Goal: Task Accomplishment & Management: Complete application form

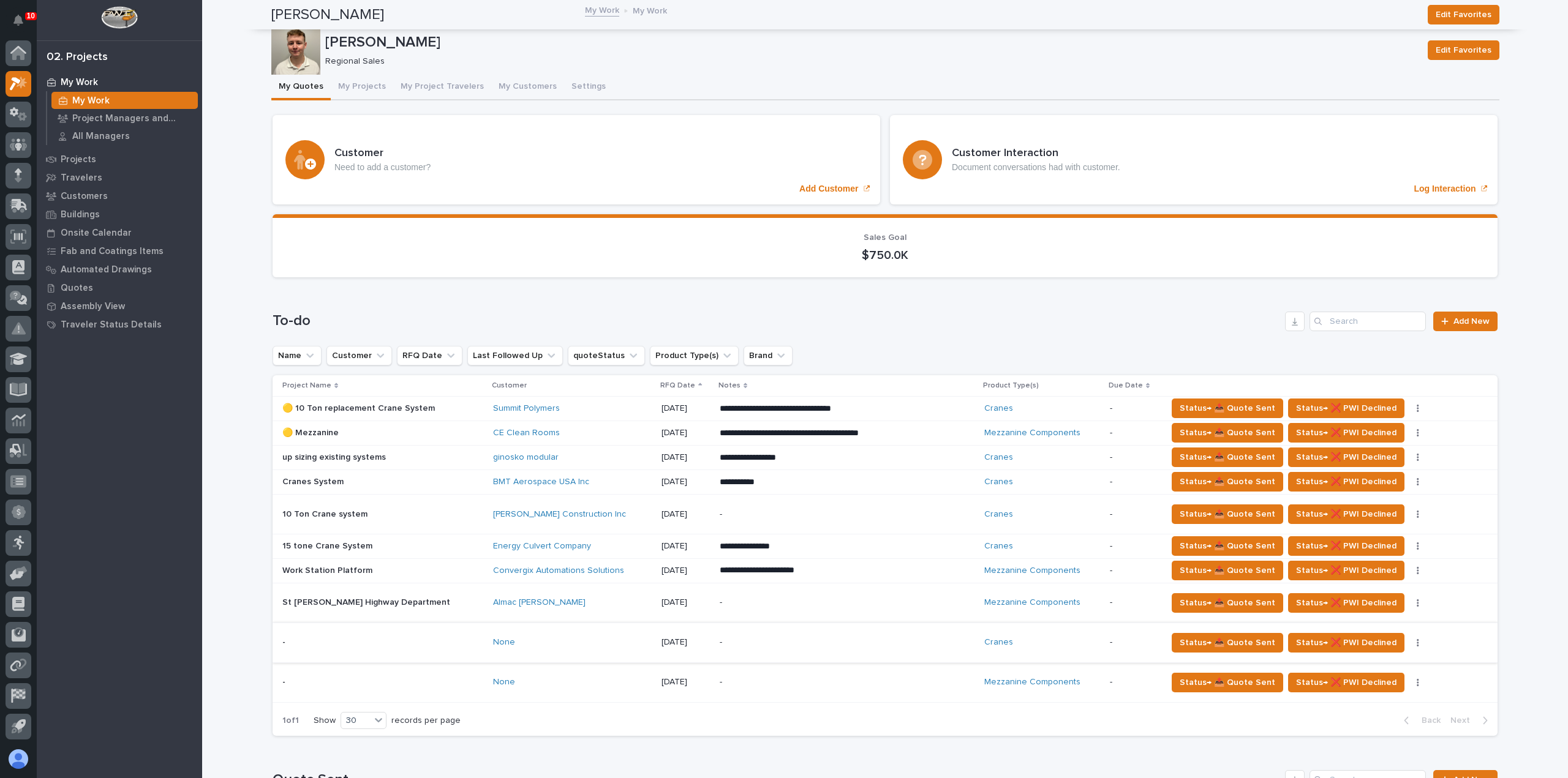
scroll to position [184, 0]
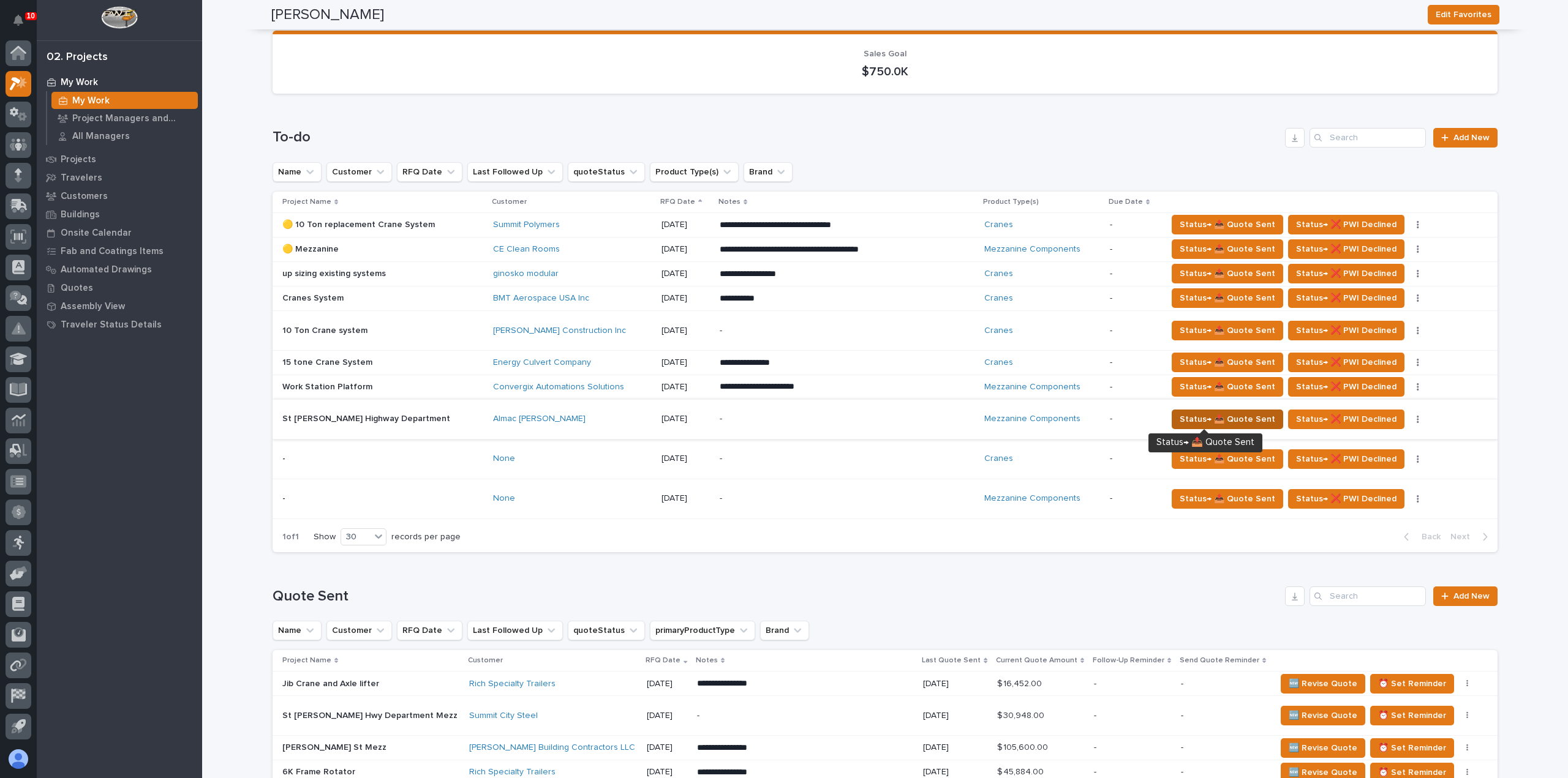
click at [1191, 415] on span "Status→ 📤 Quote Sent" at bounding box center [1227, 419] width 96 height 14
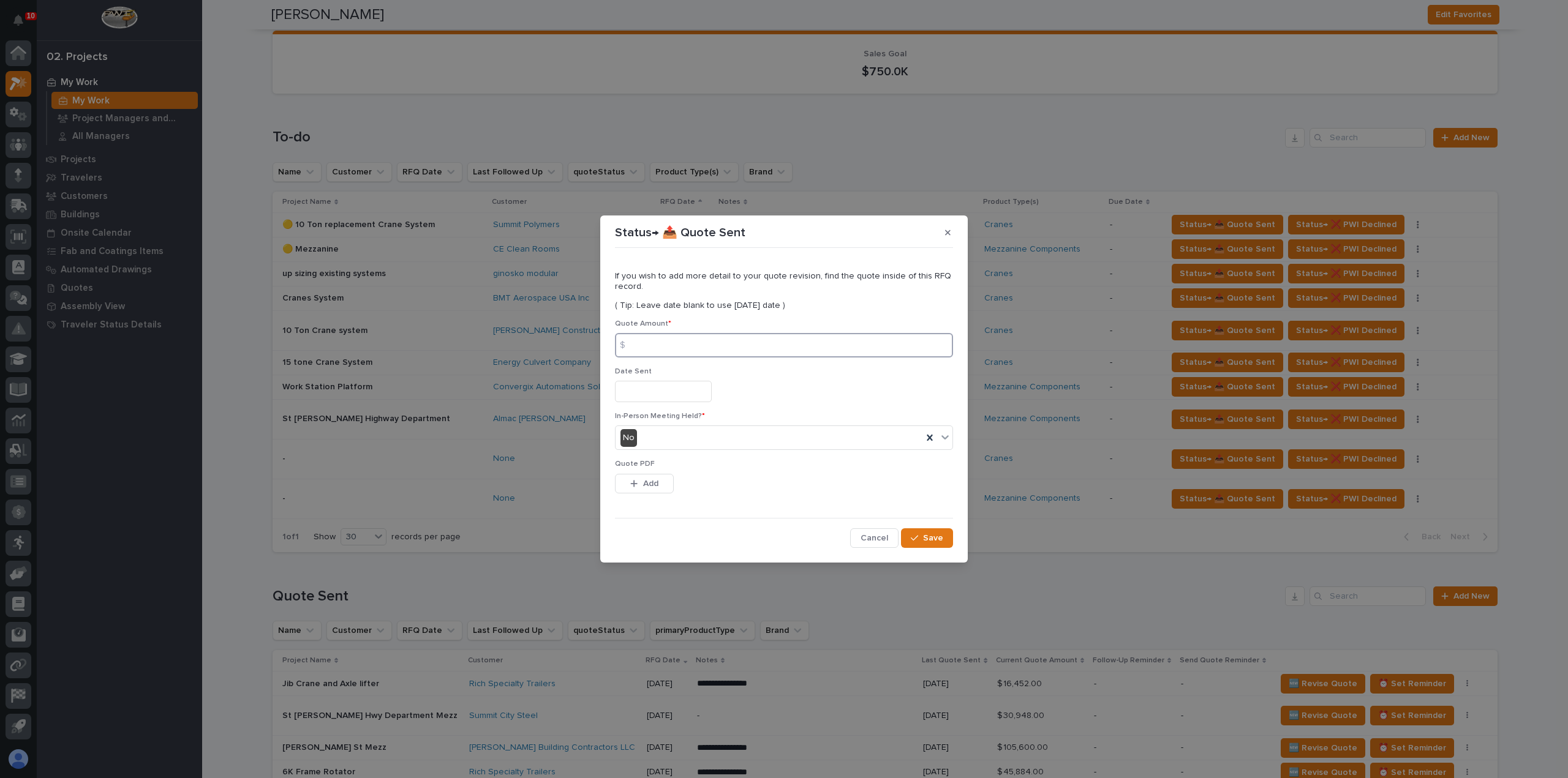
click at [756, 340] on input at bounding box center [784, 345] width 338 height 25
click at [718, 351] on input at bounding box center [784, 345] width 338 height 25
type input "41884"
click at [693, 397] on input "text" at bounding box center [662, 391] width 97 height 22
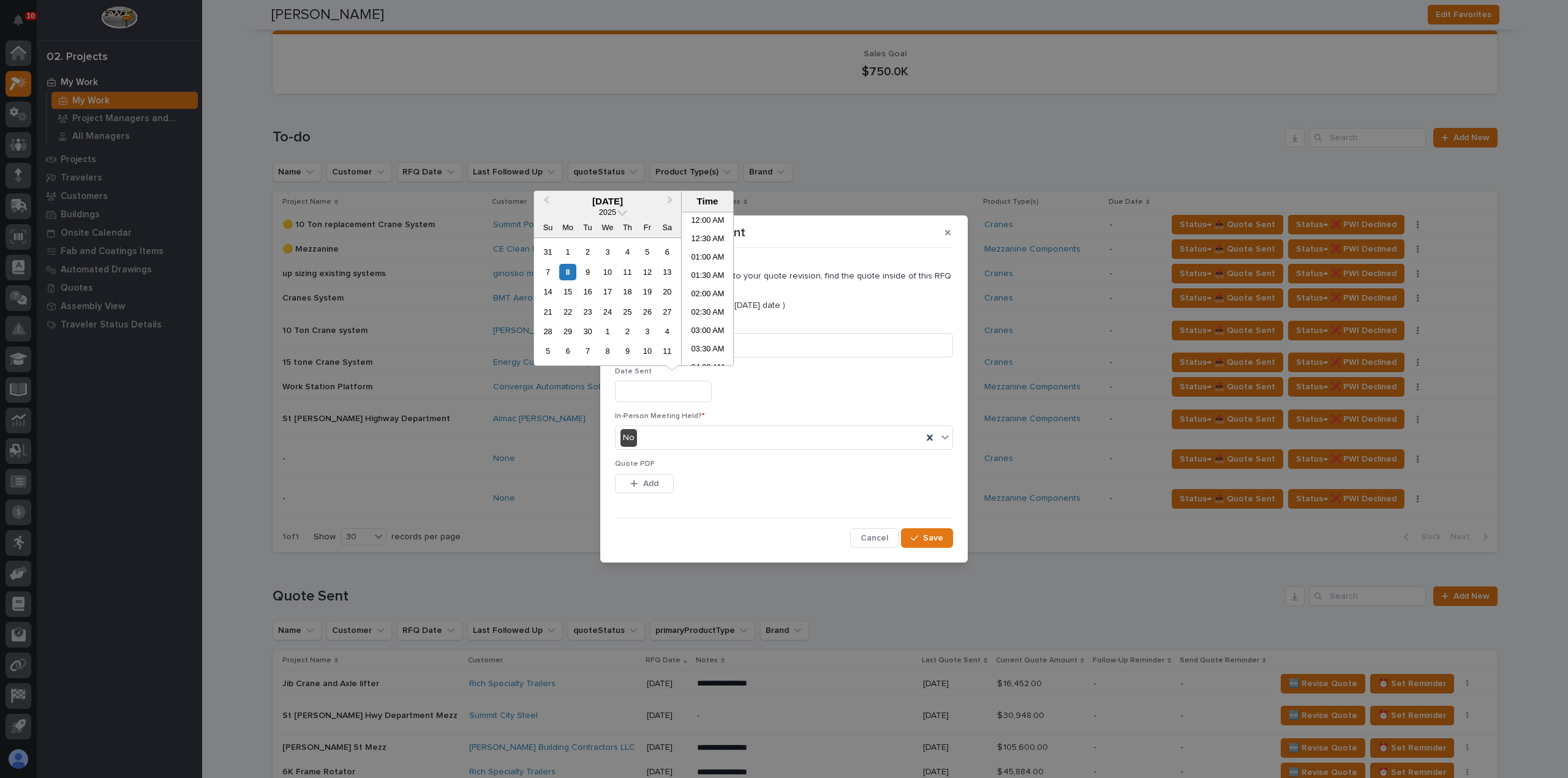
scroll to position [282, 0]
click at [567, 271] on div "8" at bounding box center [567, 272] width 17 height 17
type input "**********"
click at [654, 487] on span "Add" at bounding box center [650, 484] width 15 height 11
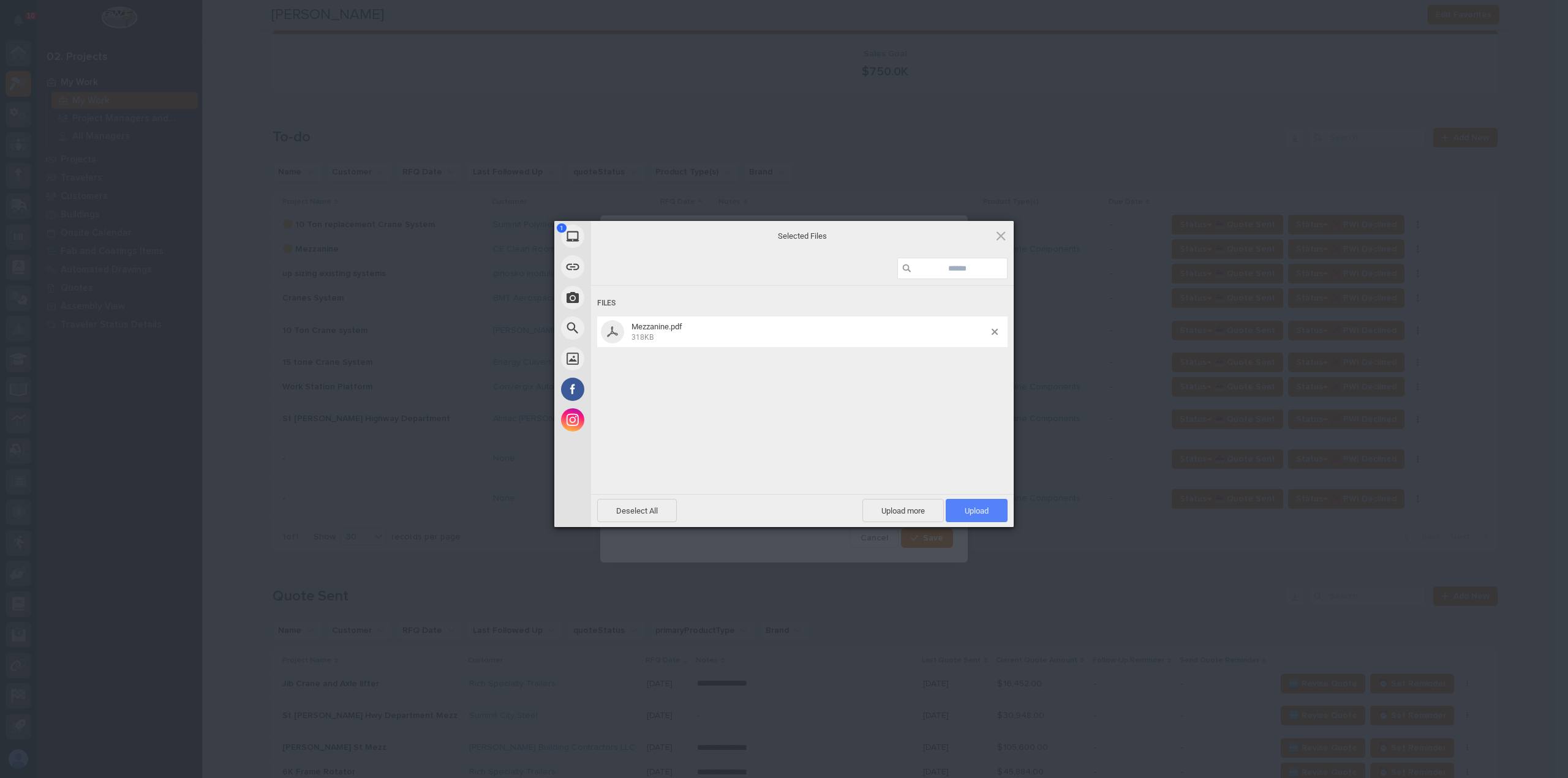
drag, startPoint x: 967, startPoint y: 515, endPoint x: 973, endPoint y: 519, distance: 7.2
click at [969, 515] on span "Upload 1" at bounding box center [977, 511] width 24 height 10
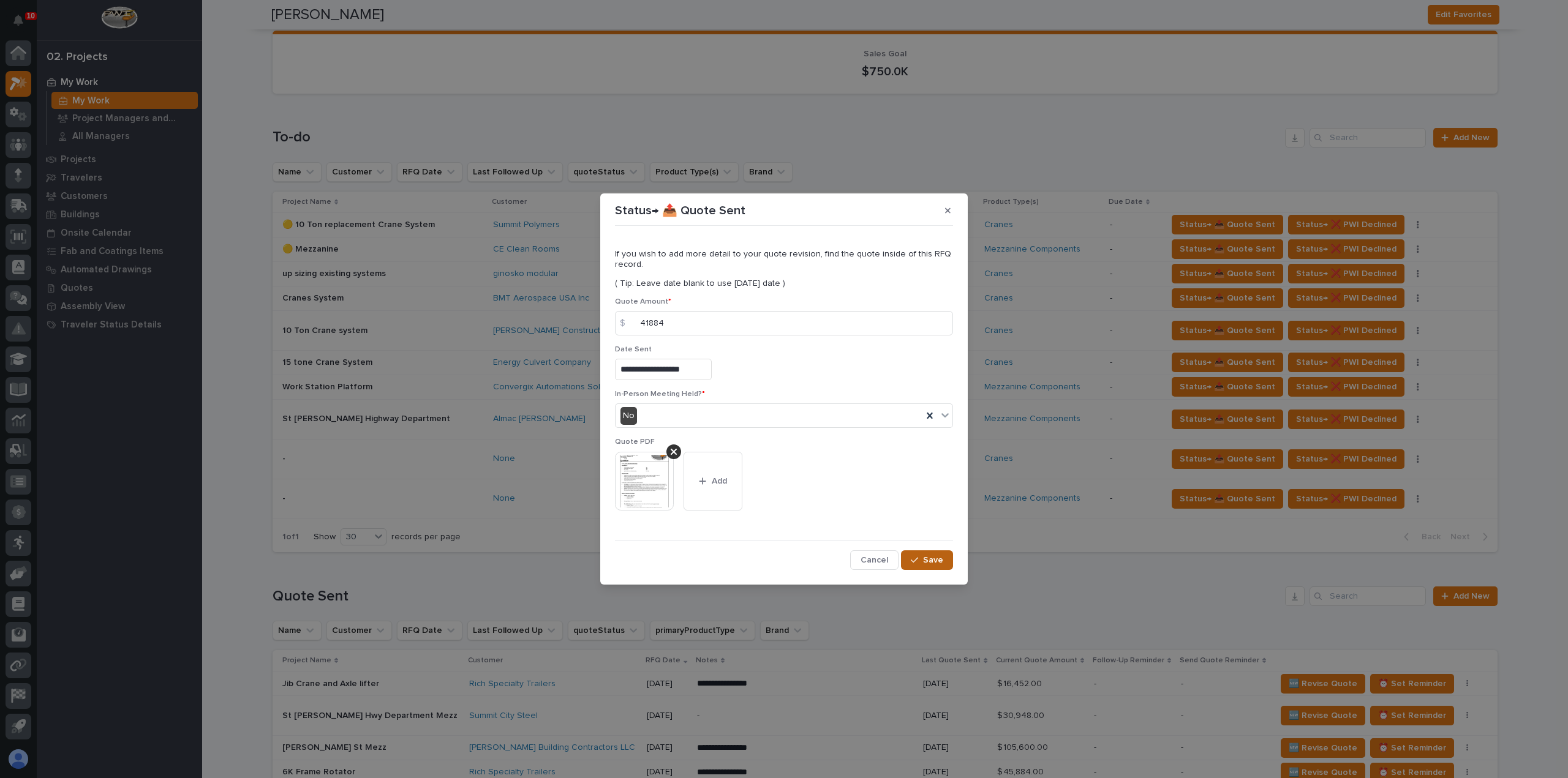
click at [934, 560] on span "Save" at bounding box center [932, 560] width 20 height 11
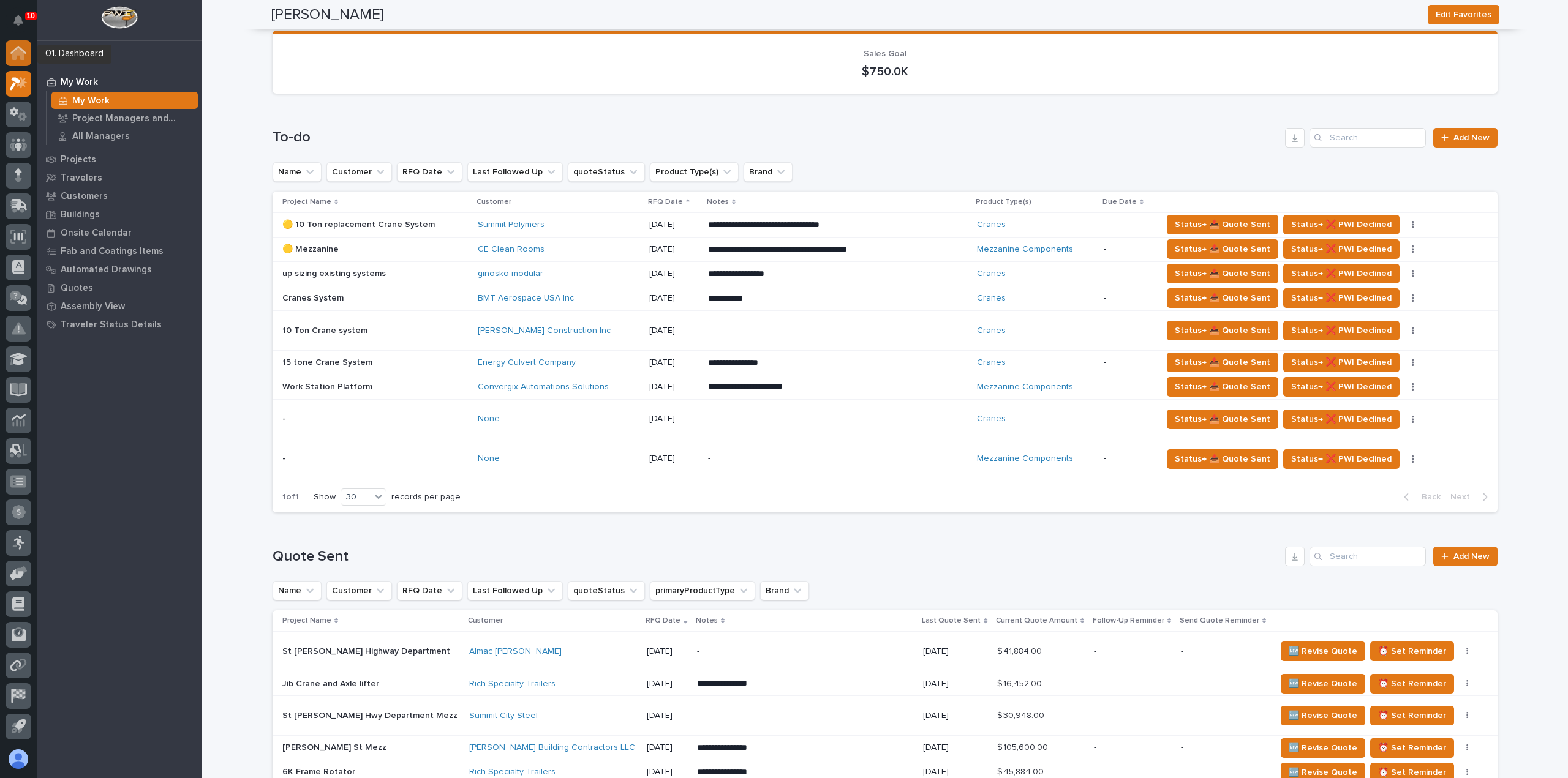
click at [28, 49] on div at bounding box center [18, 53] width 26 height 26
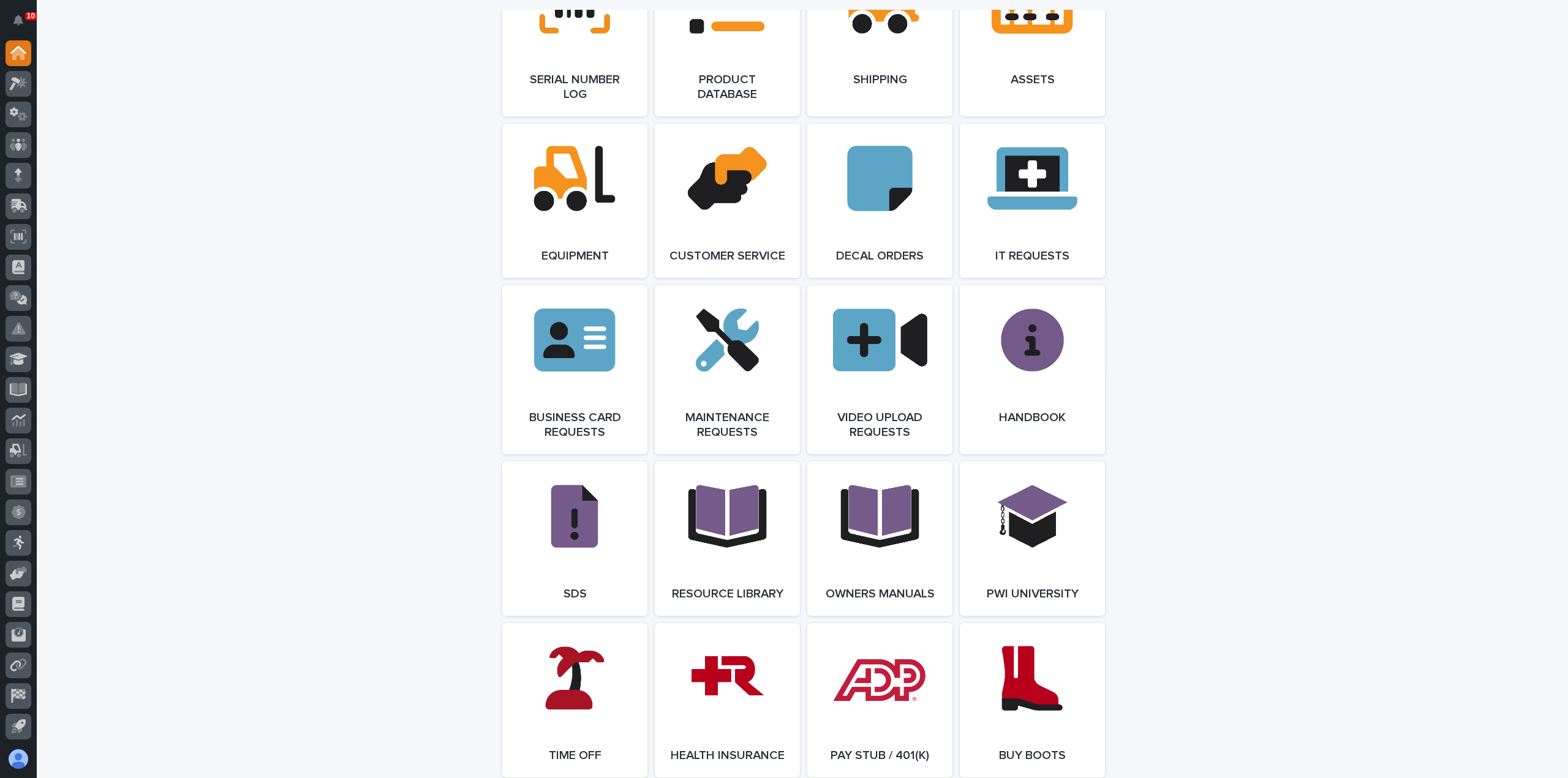
scroll to position [1592, 0]
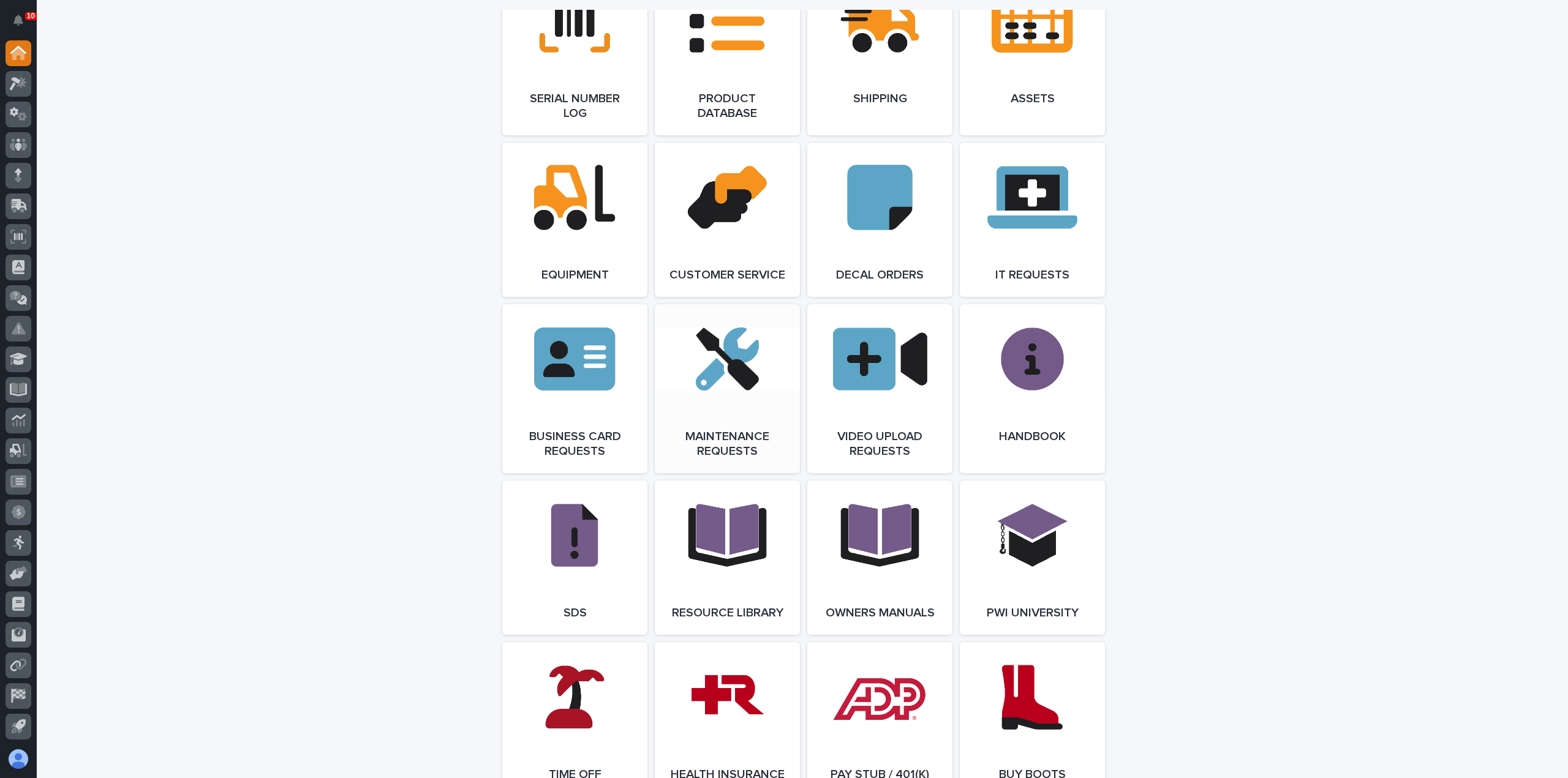
click at [741, 393] on span "Open Link" at bounding box center [727, 389] width 40 height 9
click at [714, 417] on link "Open Link" at bounding box center [727, 389] width 145 height 169
click at [744, 412] on link "Open Link" at bounding box center [727, 389] width 145 height 169
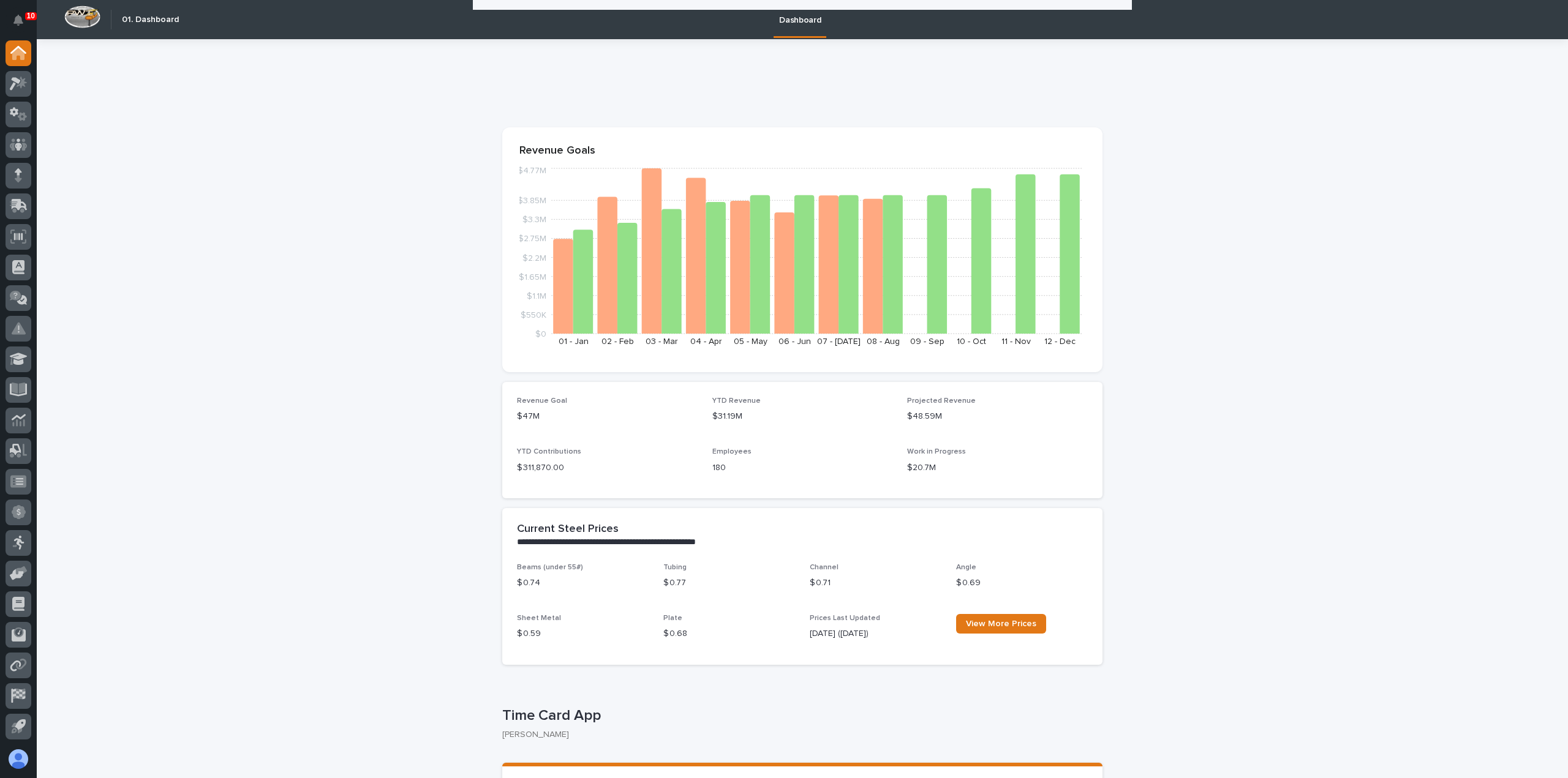
scroll to position [0, 0]
click at [28, 83] on div at bounding box center [18, 84] width 26 height 26
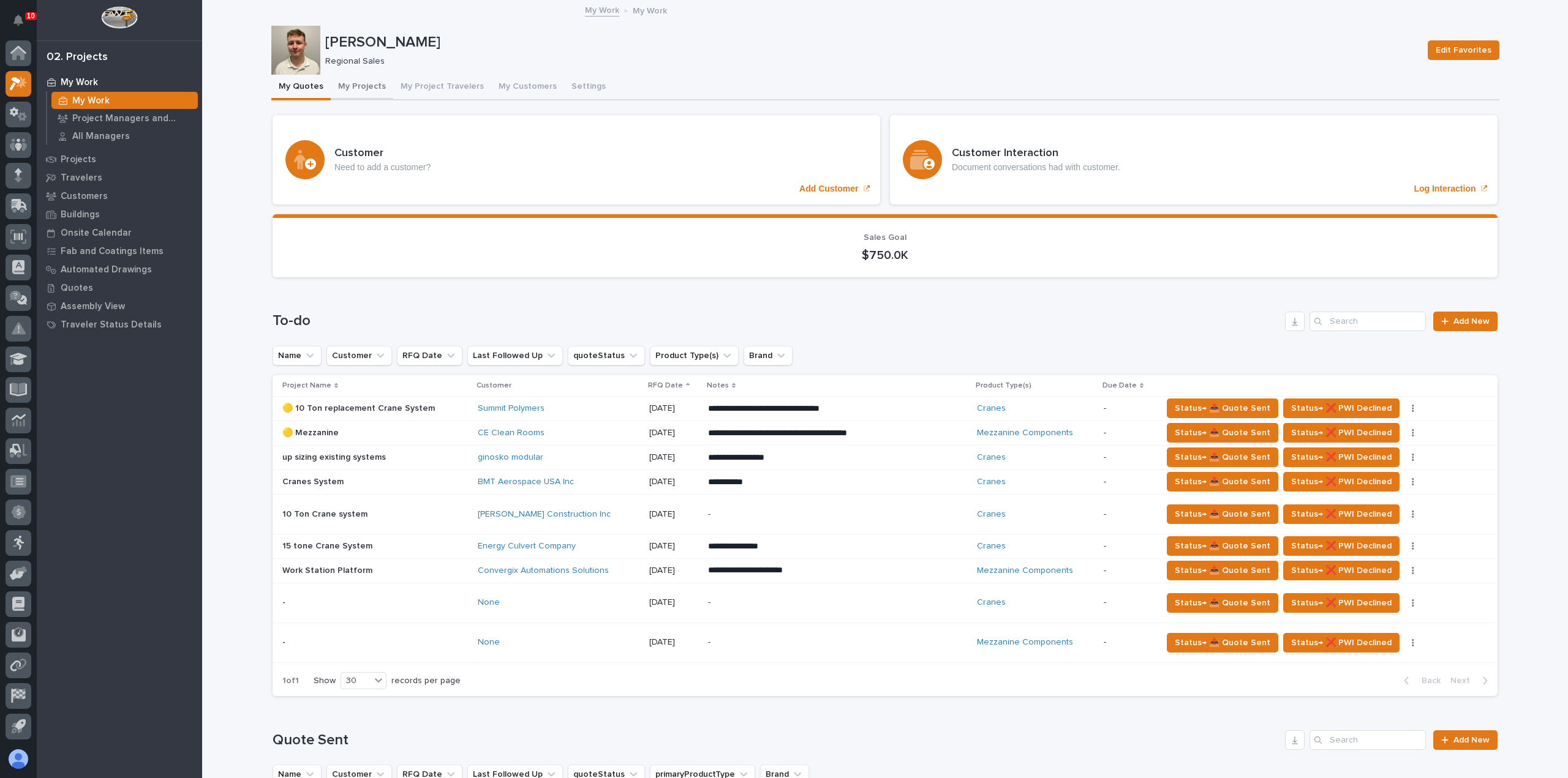
click at [357, 83] on button "My Projects" at bounding box center [361, 88] width 62 height 26
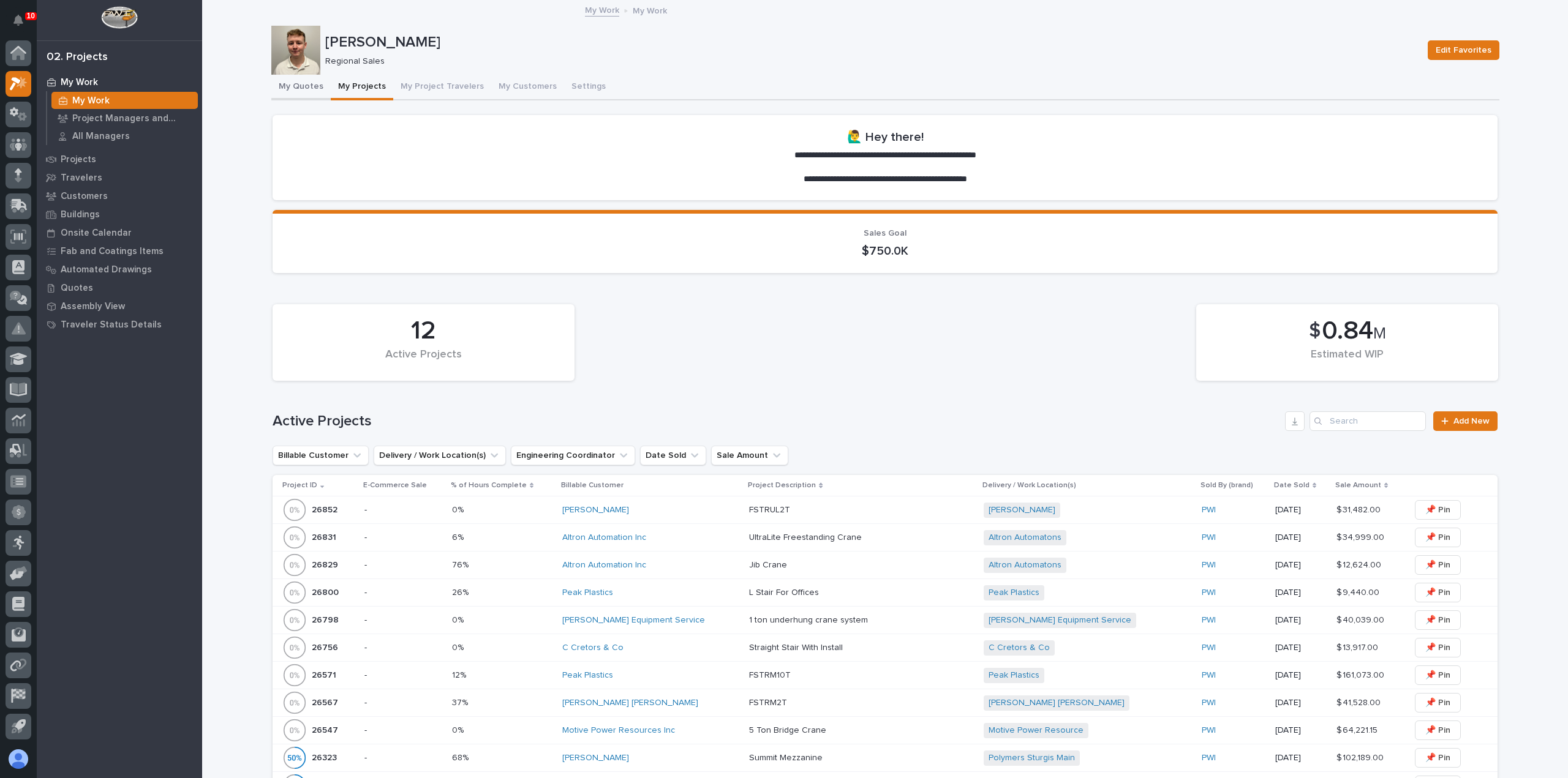
click at [286, 85] on button "My Quotes" at bounding box center [301, 88] width 59 height 26
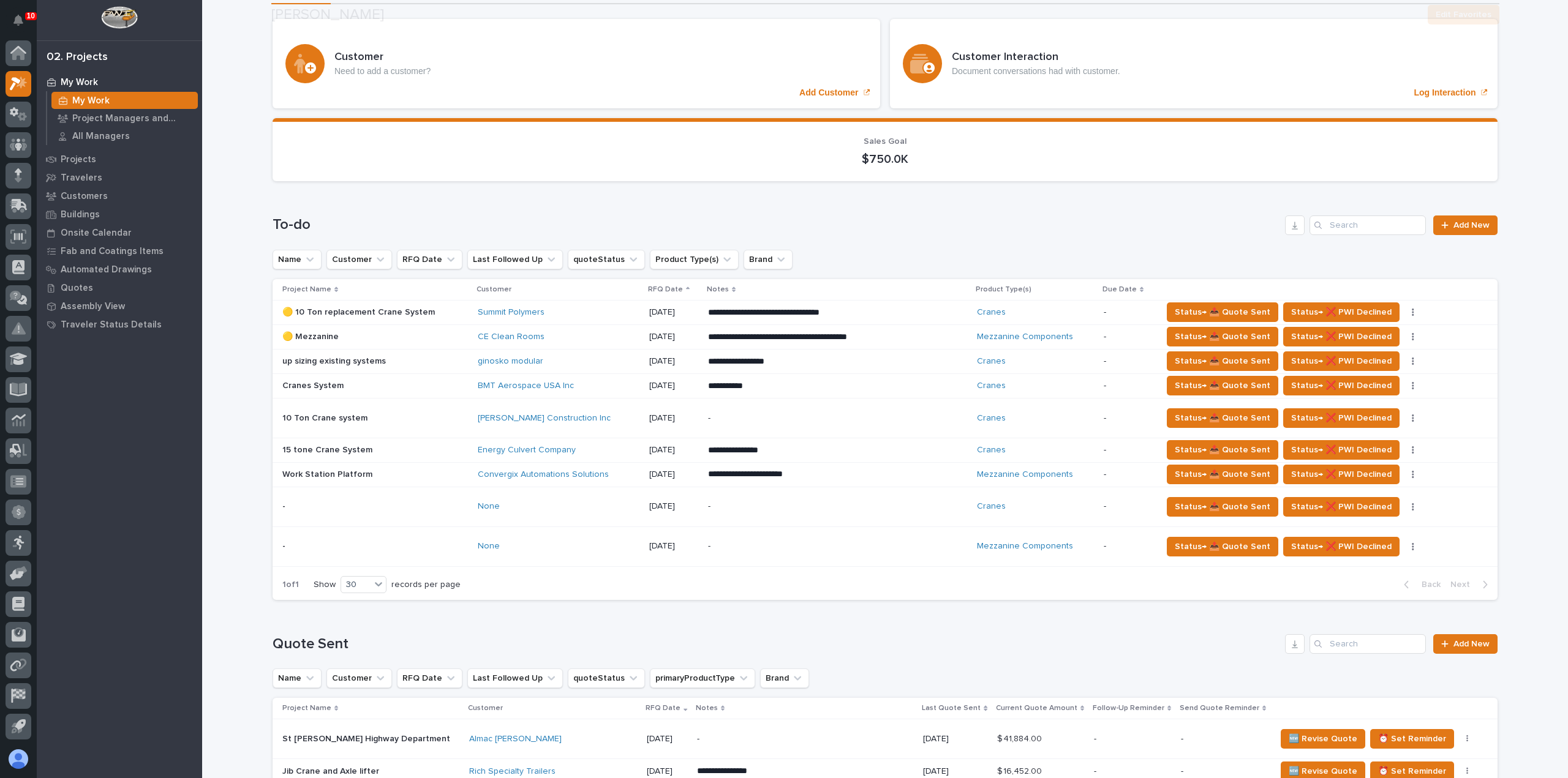
scroll to position [245, 0]
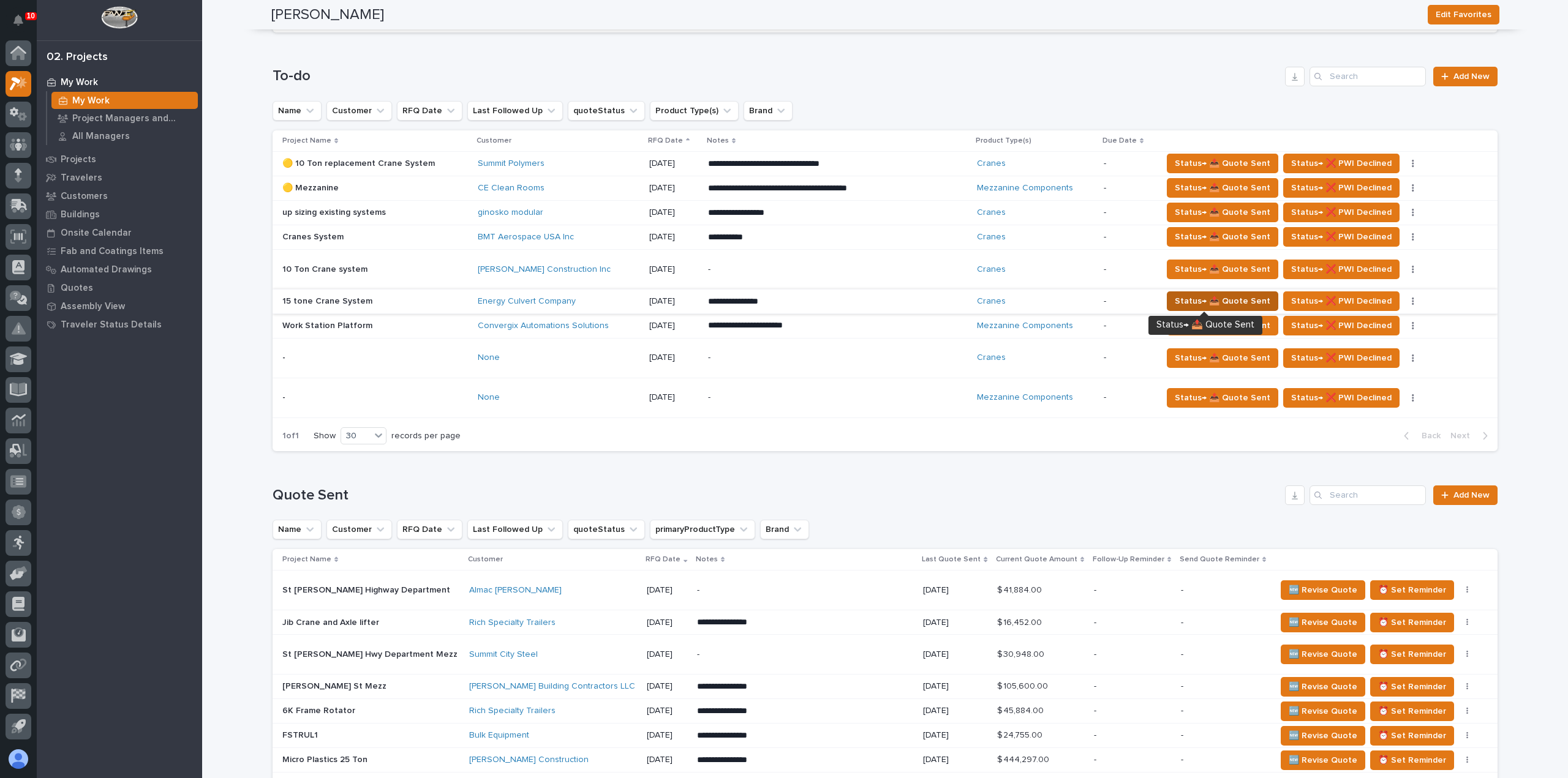
click at [1195, 299] on span "Status→ 📤 Quote Sent" at bounding box center [1222, 301] width 96 height 14
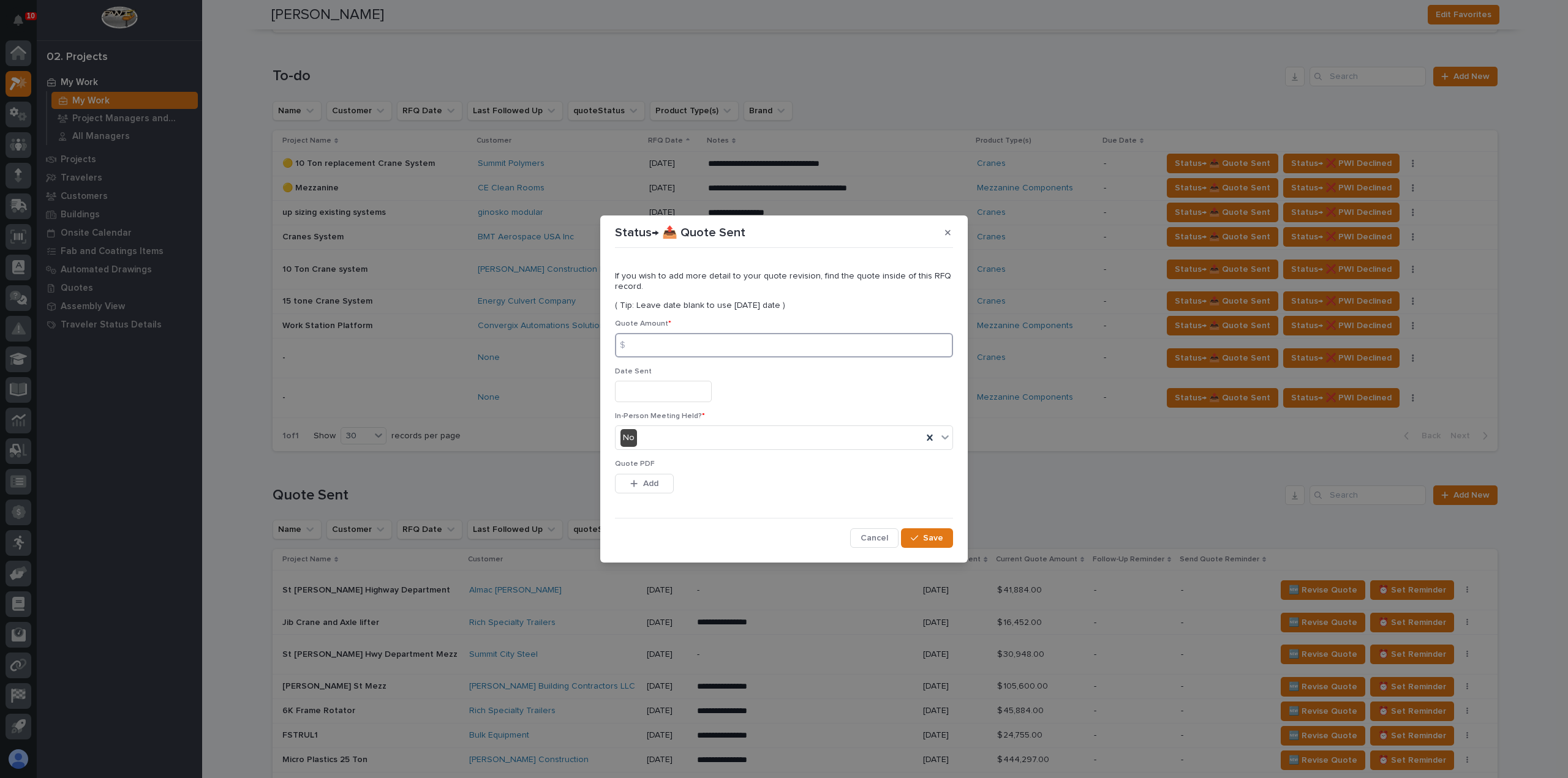
click at [658, 346] on input at bounding box center [784, 345] width 338 height 25
click at [685, 344] on input at bounding box center [784, 345] width 338 height 25
type input "133814"
click at [664, 389] on input "text" at bounding box center [662, 391] width 97 height 22
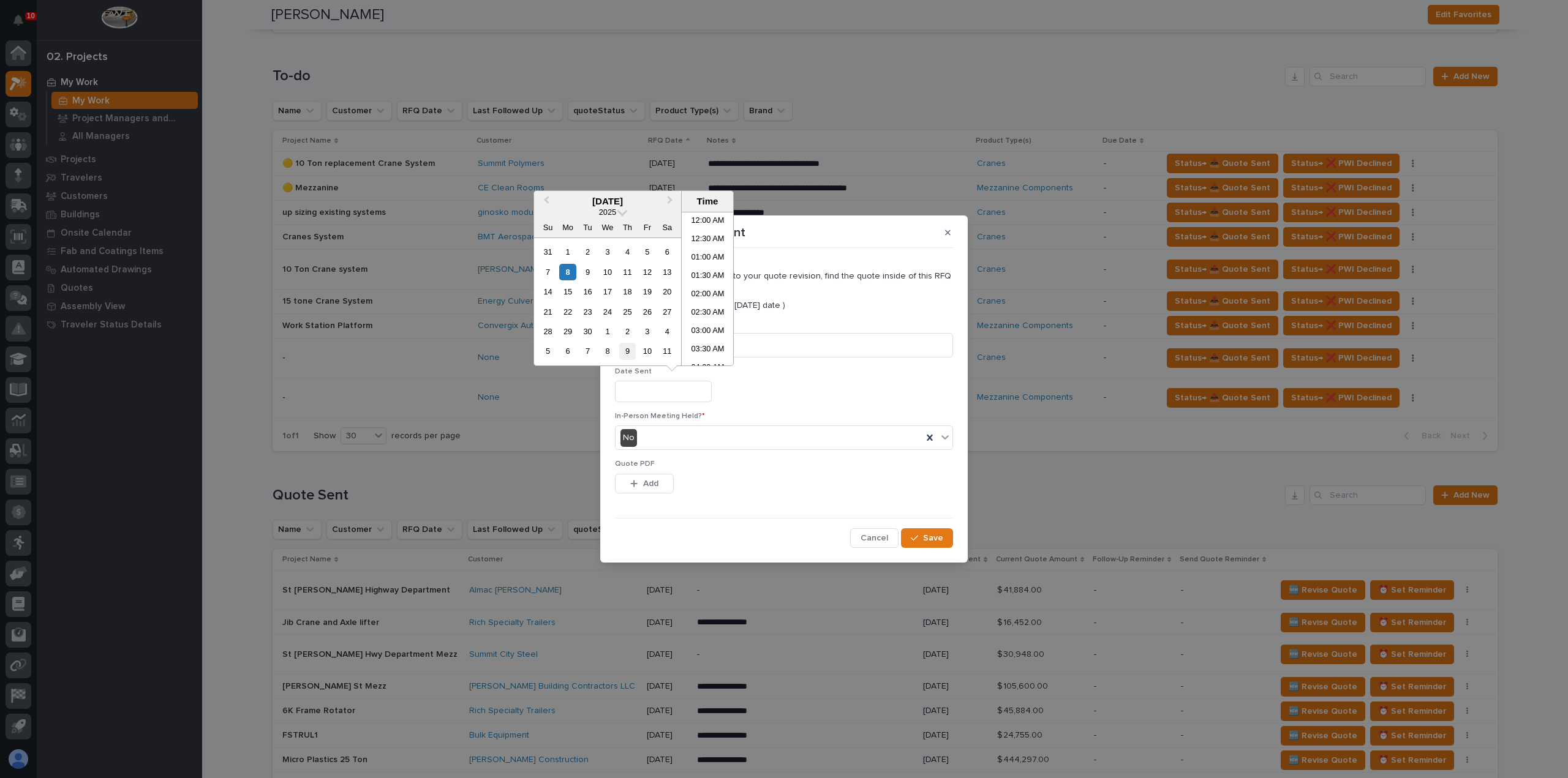
scroll to position [300, 0]
drag, startPoint x: 570, startPoint y: 276, endPoint x: 577, endPoint y: 292, distance: 17.5
click at [570, 276] on div "8" at bounding box center [567, 272] width 17 height 17
type input "**********"
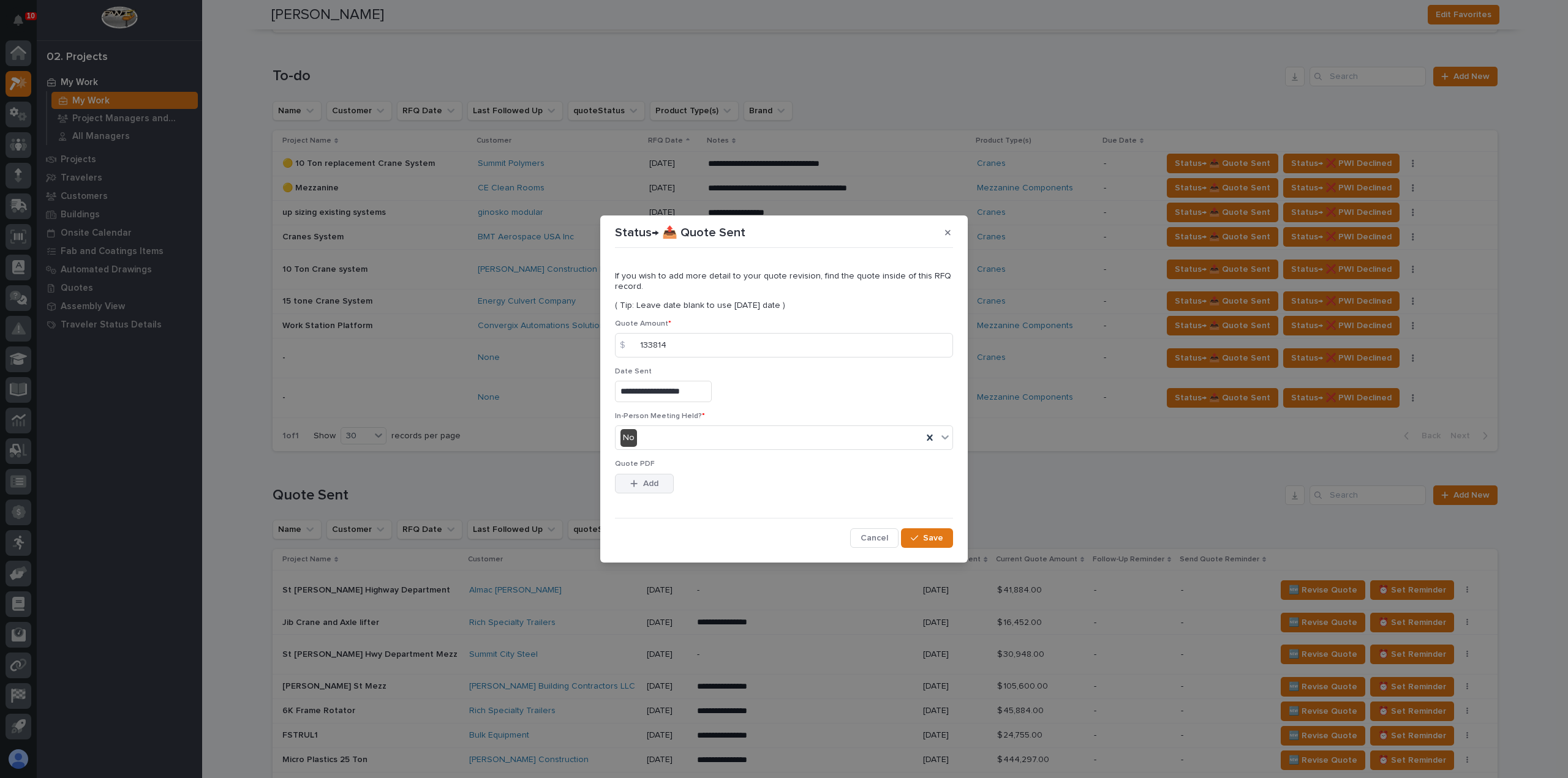
click at [664, 483] on button "Add" at bounding box center [644, 484] width 59 height 20
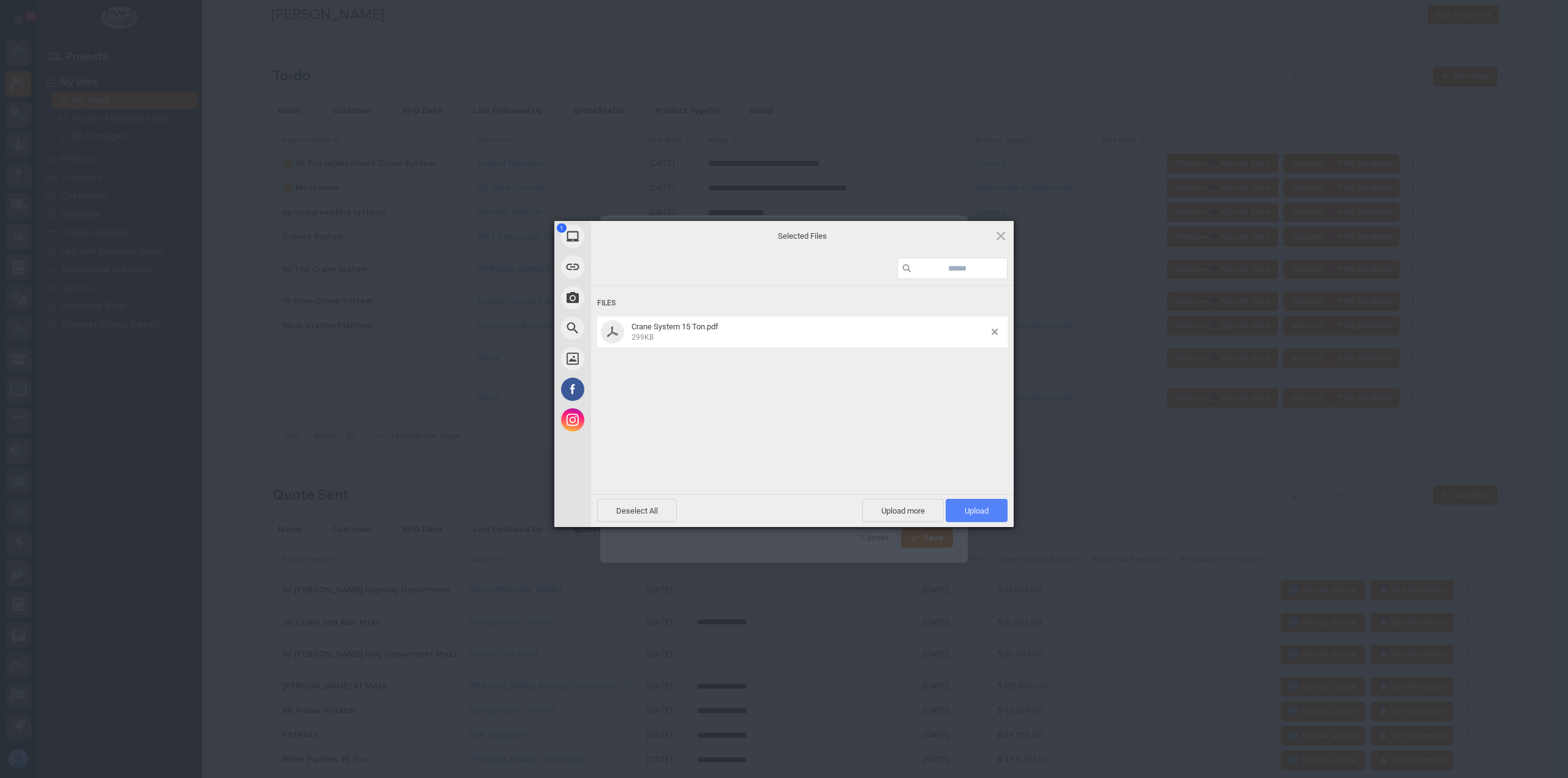
click at [971, 515] on span "Upload 1" at bounding box center [977, 511] width 24 height 10
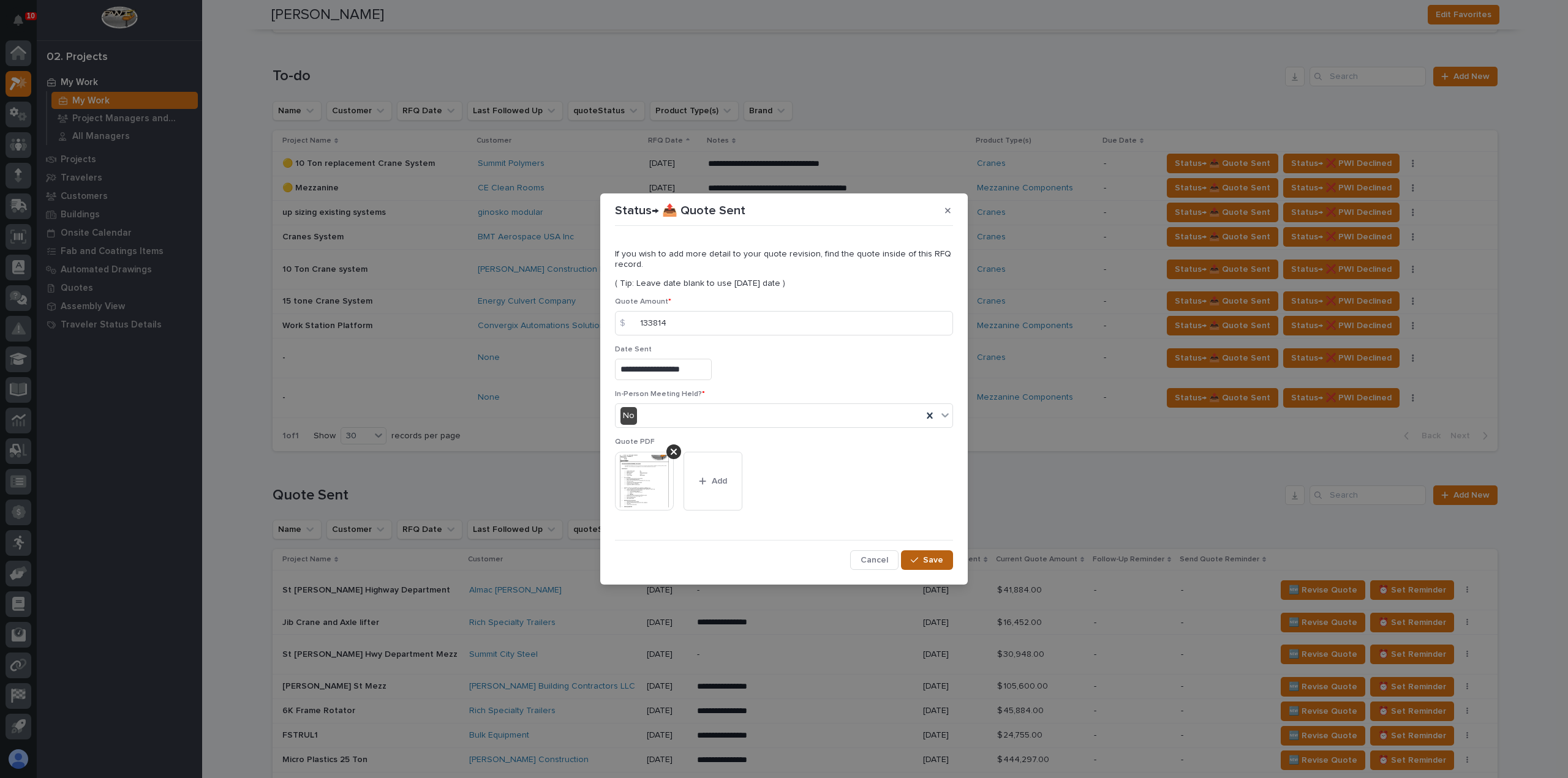
click at [926, 563] on span "Save" at bounding box center [932, 560] width 20 height 11
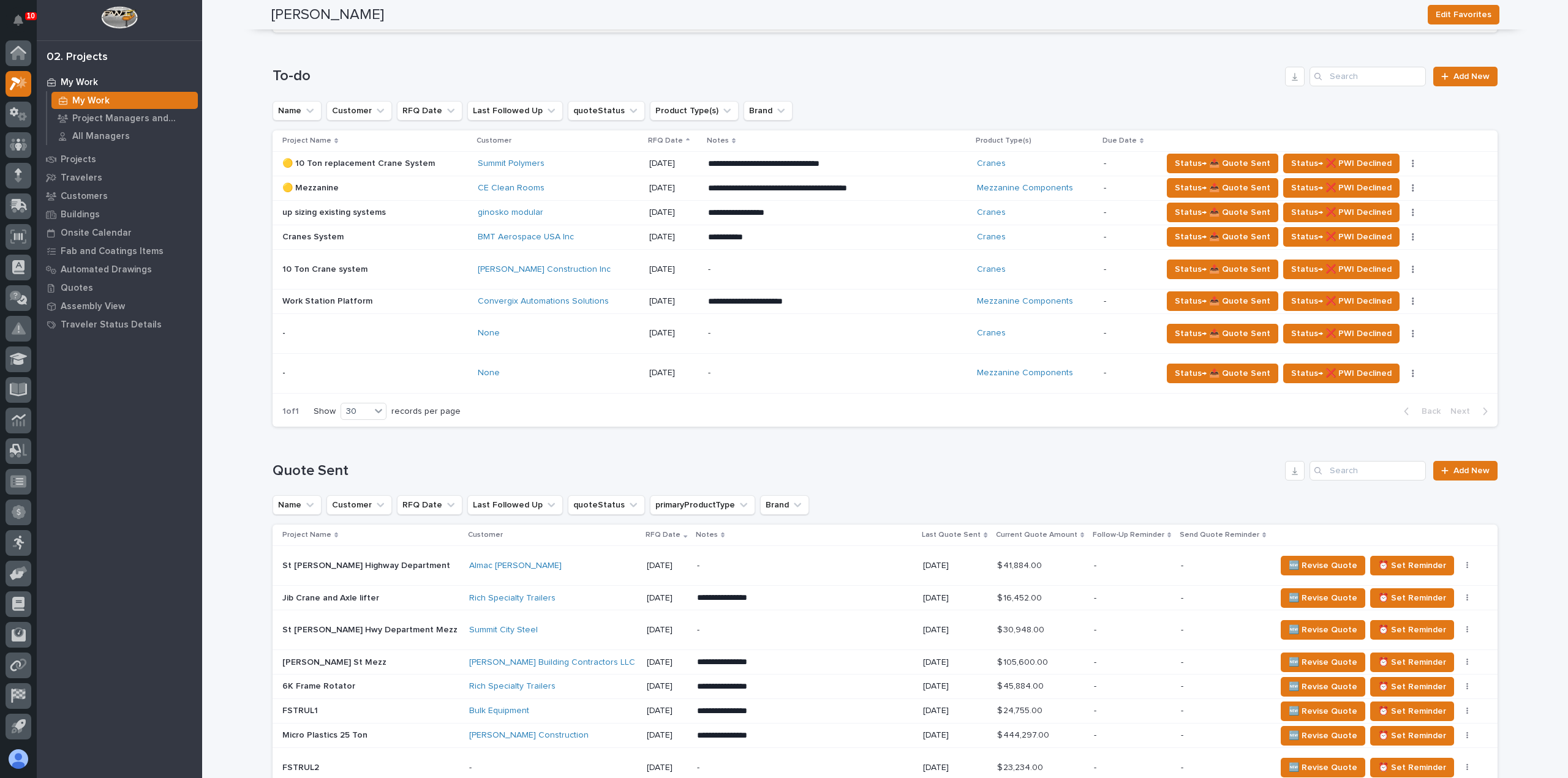
click at [599, 169] on div "Summit Polymers" at bounding box center [559, 164] width 161 height 20
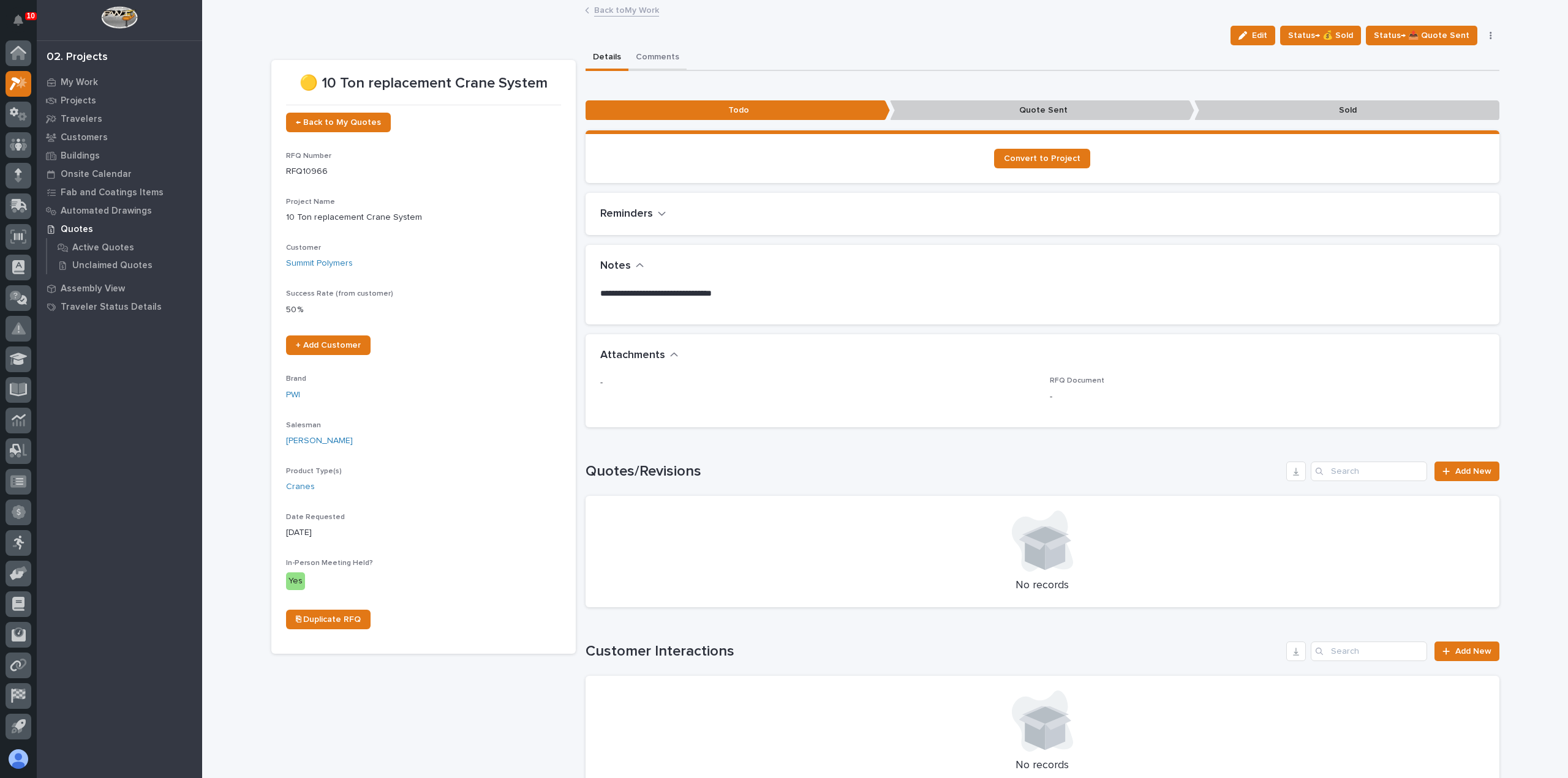
click at [646, 61] on button "Comments" at bounding box center [657, 58] width 58 height 26
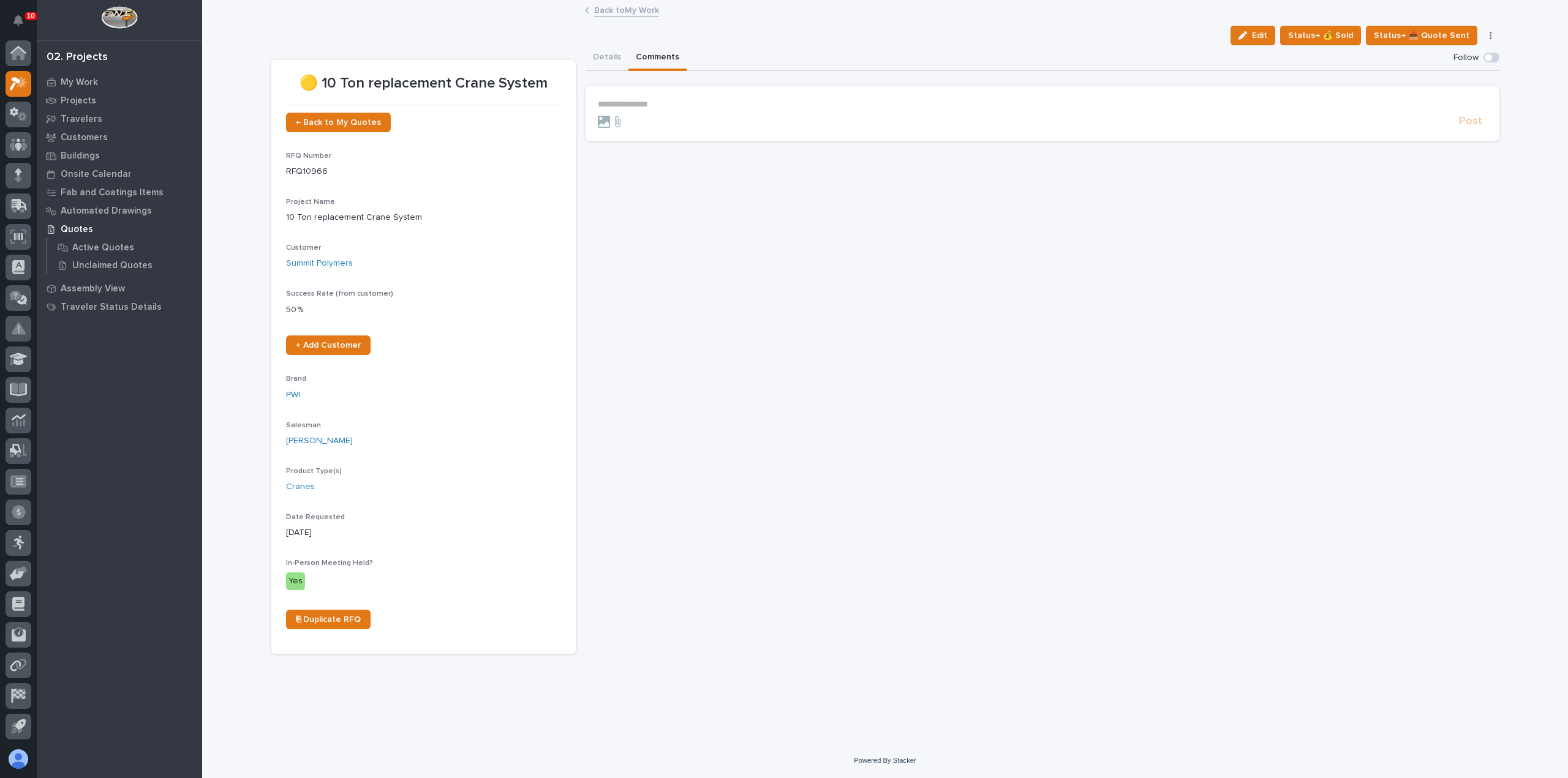
click at [705, 97] on section "**********" at bounding box center [1042, 113] width 914 height 55
click at [703, 106] on p "**********" at bounding box center [1042, 104] width 889 height 10
click at [620, 124] on span "[PERSON_NAME]" at bounding box center [636, 122] width 69 height 9
click at [654, 106] on p "﻿ * ********* ﻿ ﻿" at bounding box center [1042, 105] width 889 height 12
click at [667, 119] on span "[PERSON_NAME]" at bounding box center [684, 123] width 69 height 9
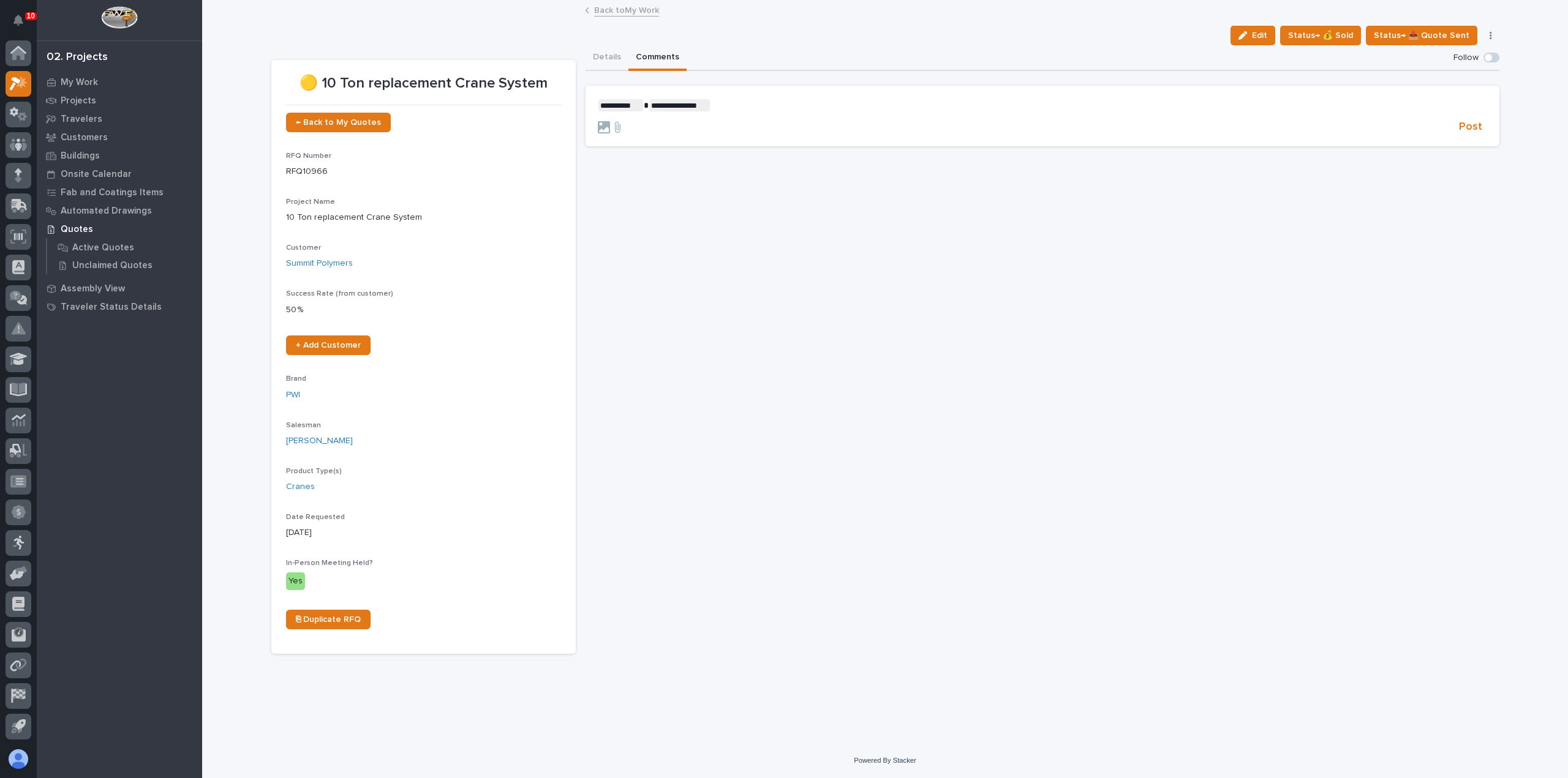
drag, startPoint x: 739, startPoint y: 101, endPoint x: 742, endPoint y: 109, distance: 8.5
click at [738, 101] on p "**********" at bounding box center [1042, 105] width 889 height 12
click at [735, 107] on span "**********" at bounding box center [768, 105] width 117 height 9
click at [1479, 127] on span "Post" at bounding box center [1470, 127] width 23 height 14
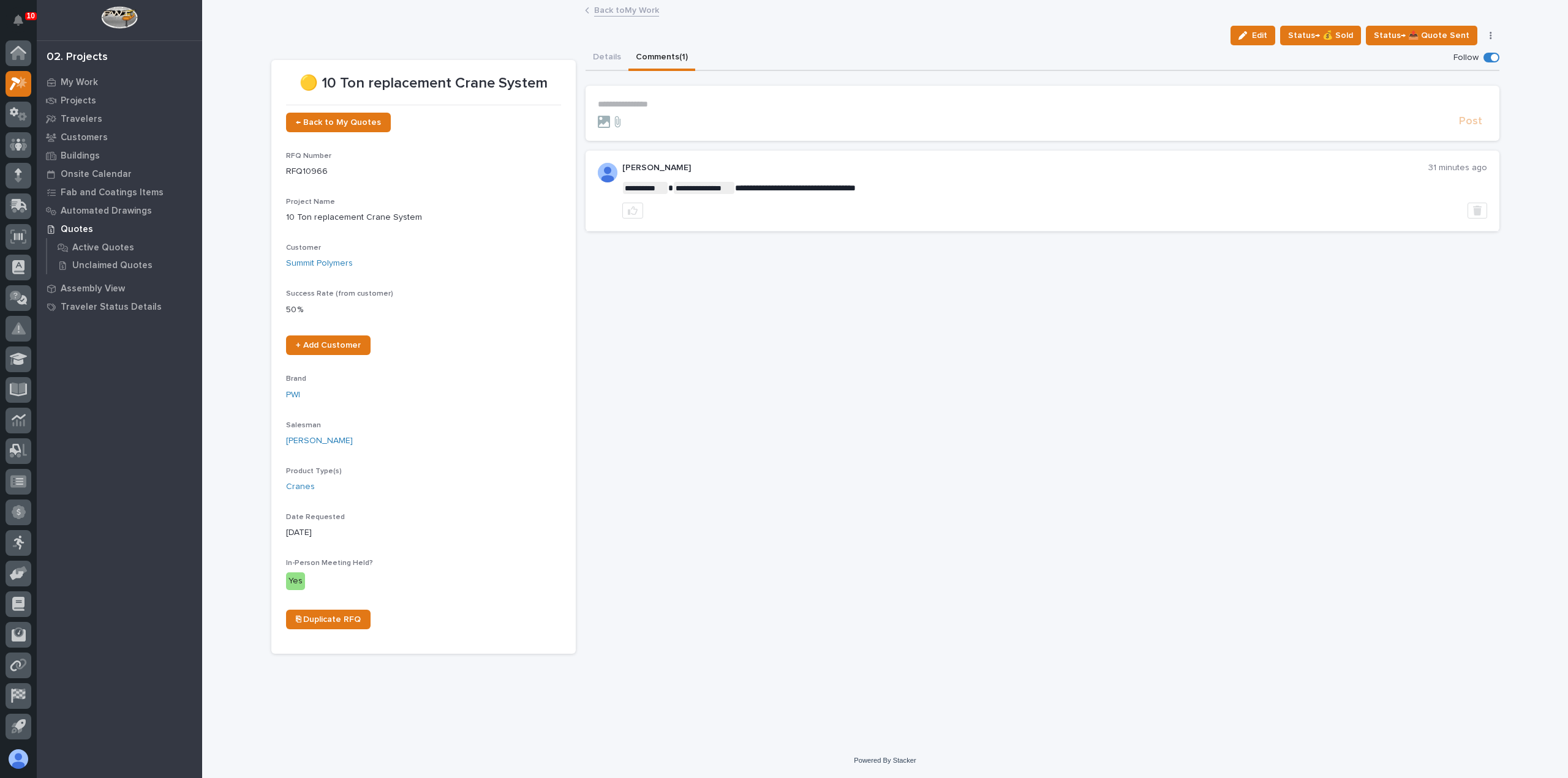
click at [636, 10] on link "Back to My Work" at bounding box center [626, 10] width 65 height 14
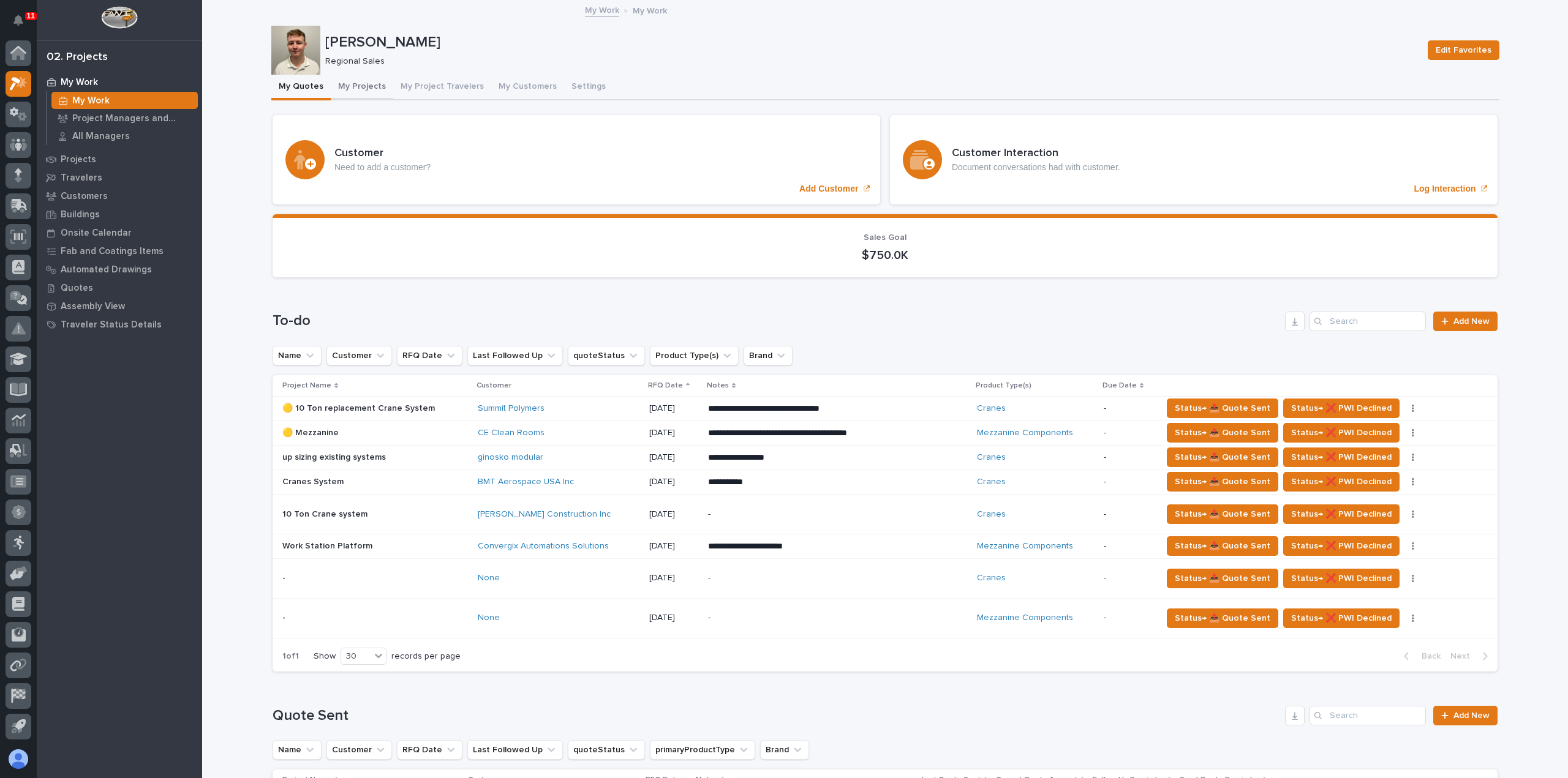
click at [362, 85] on button "My Projects" at bounding box center [361, 88] width 62 height 26
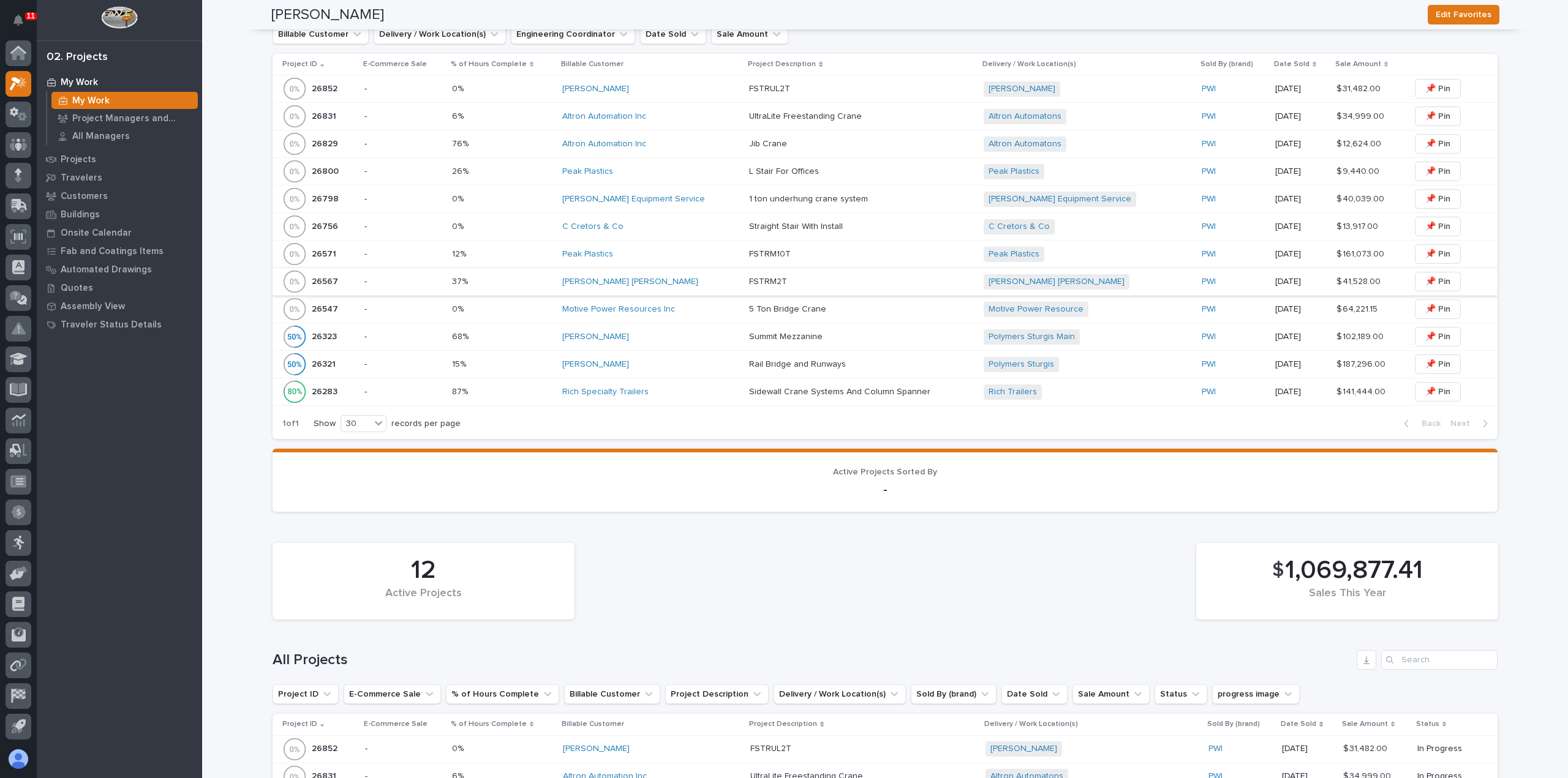
scroll to position [367, 0]
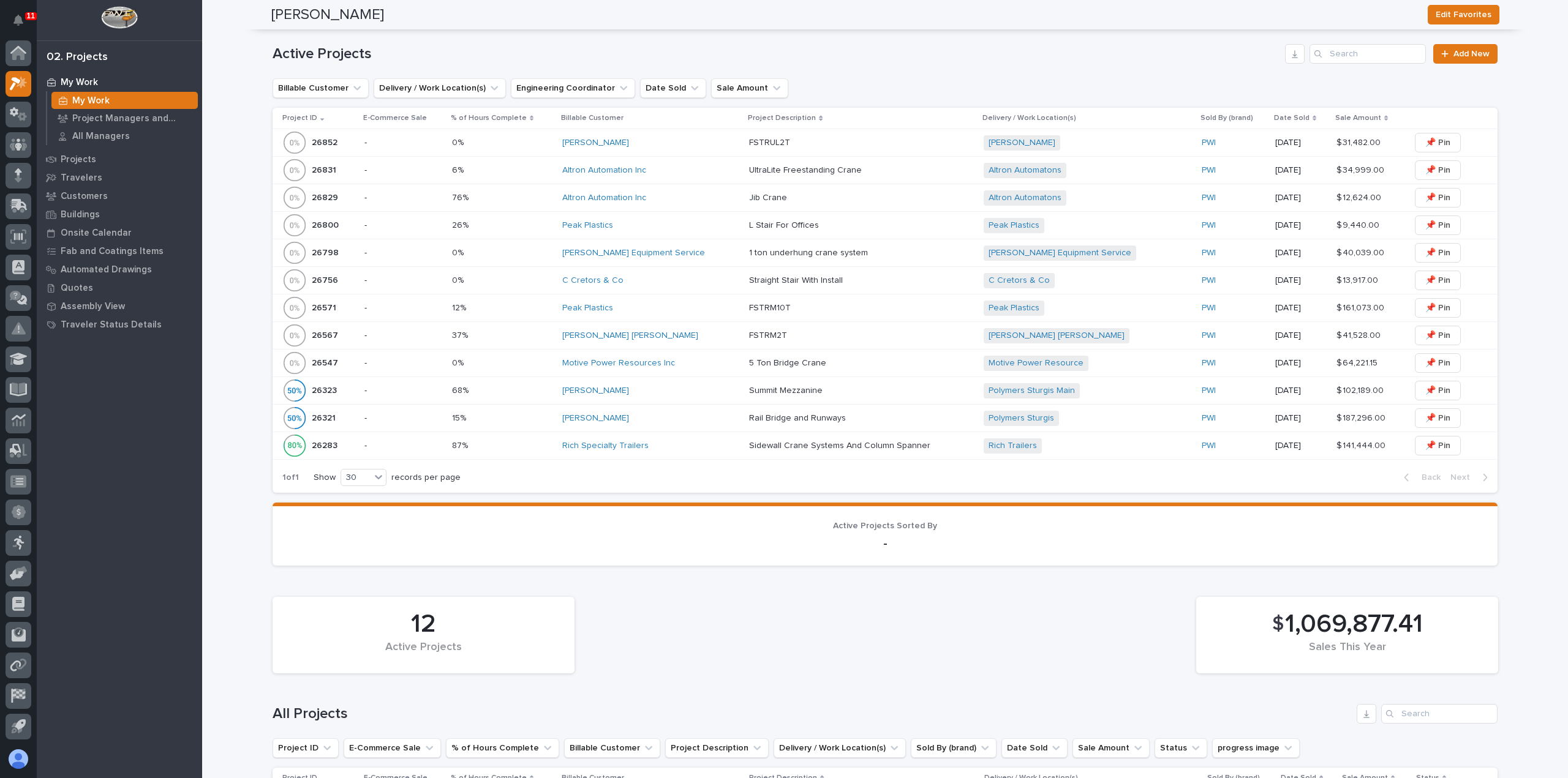
click at [696, 197] on div "Altron Automation Inc" at bounding box center [650, 198] width 177 height 10
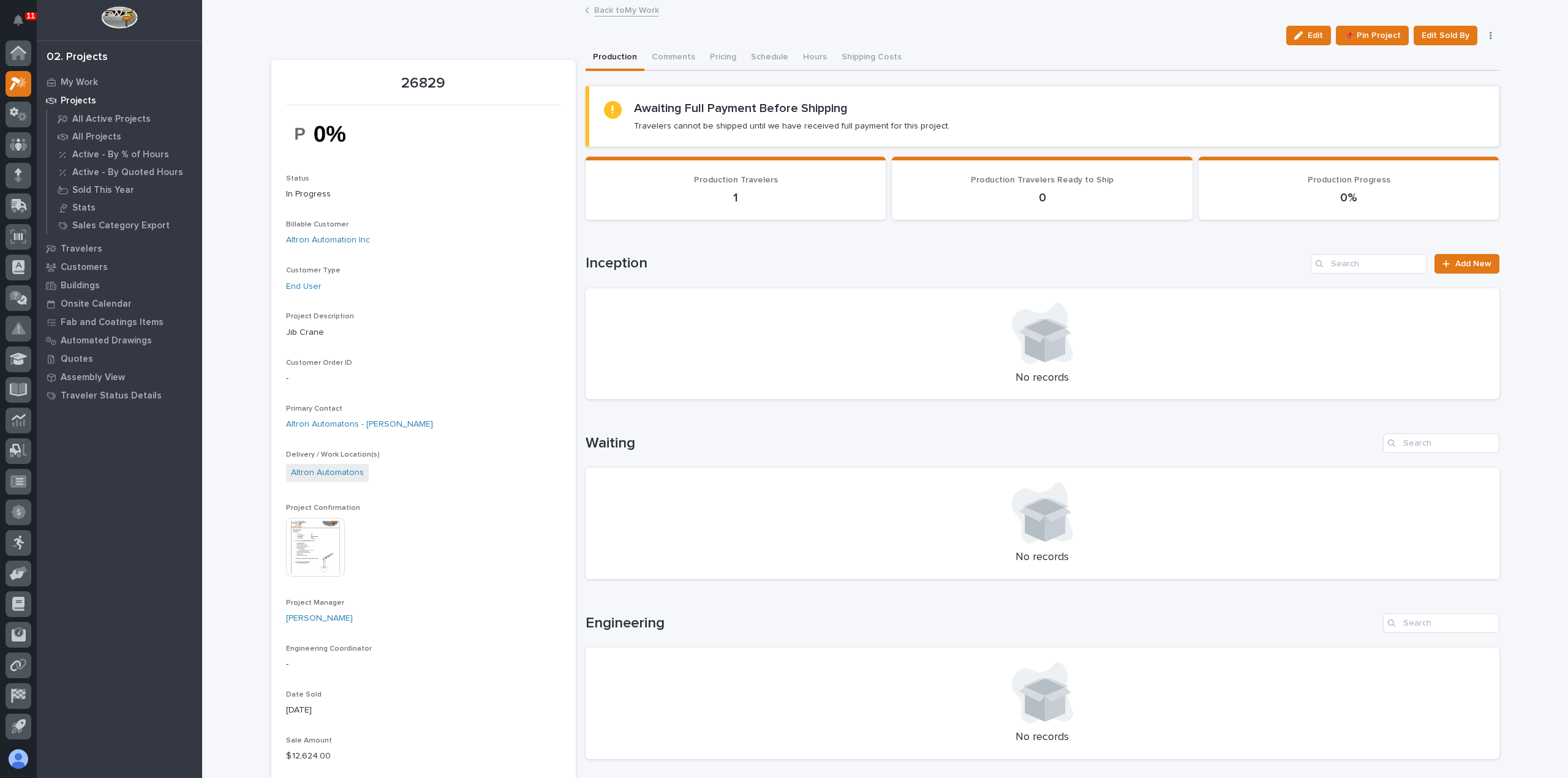
scroll to position [428, 0]
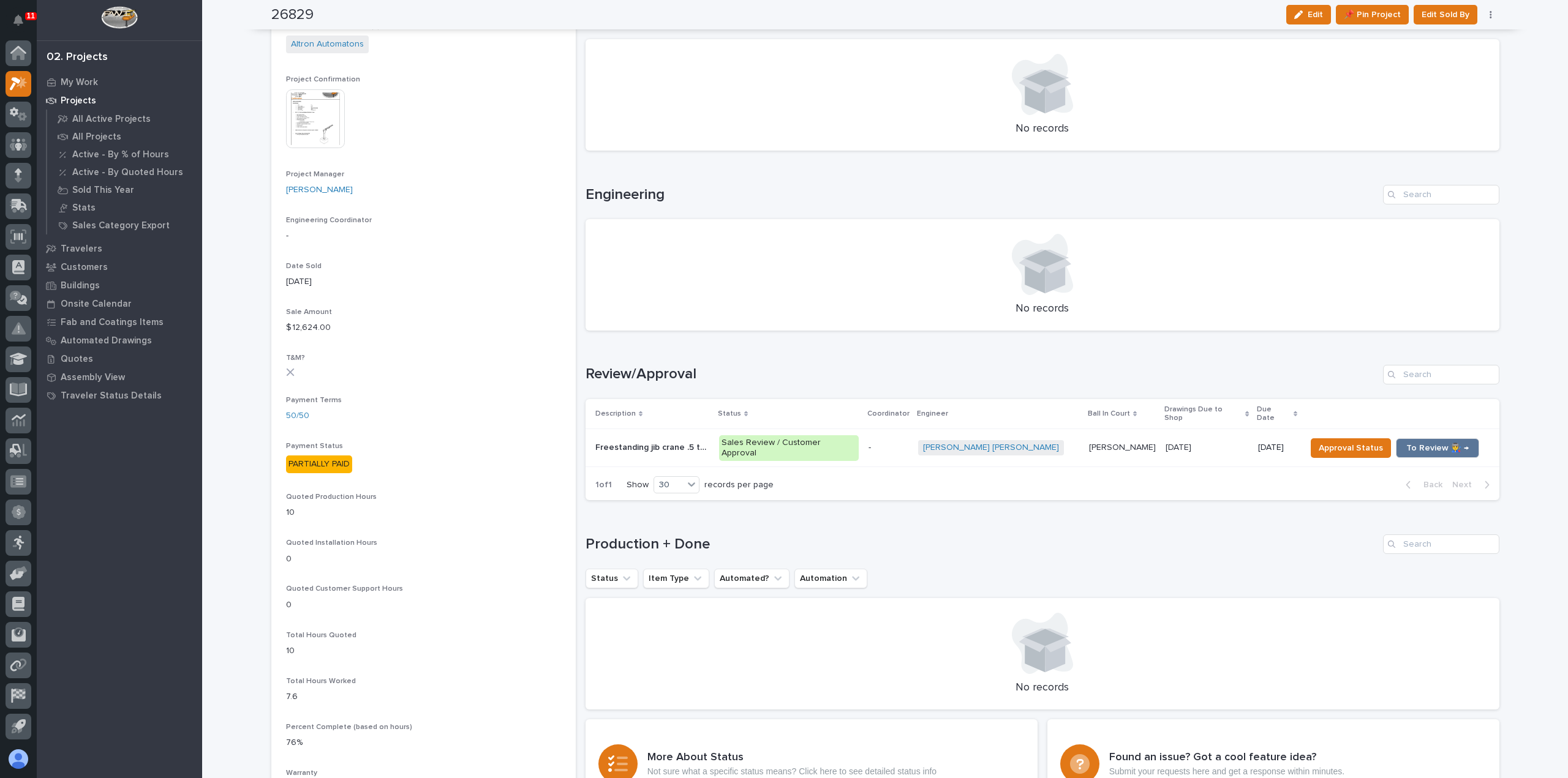
click at [908, 443] on p "-" at bounding box center [888, 448] width 40 height 10
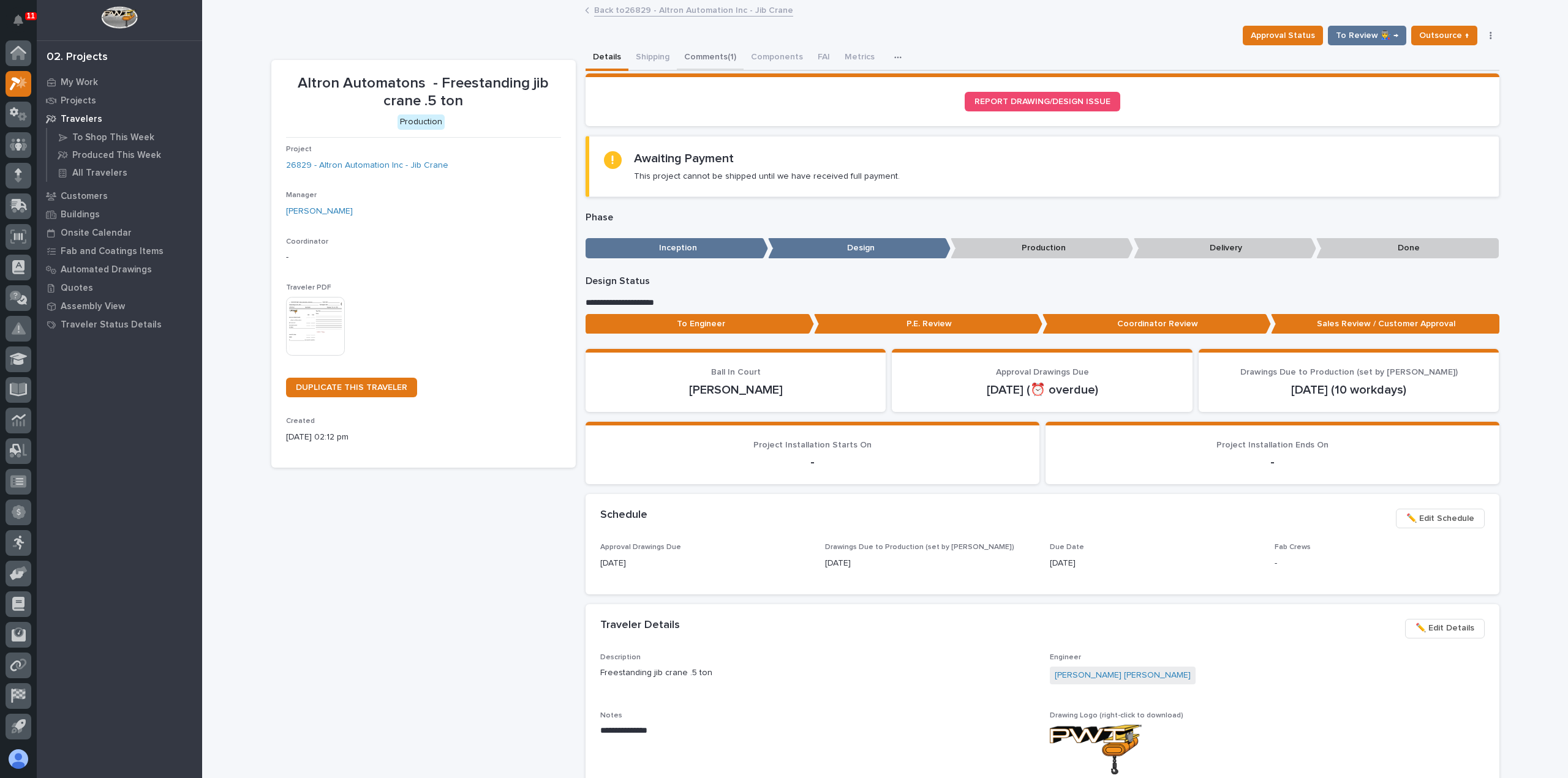
click at [695, 61] on button "Comments (1)" at bounding box center [710, 58] width 67 height 26
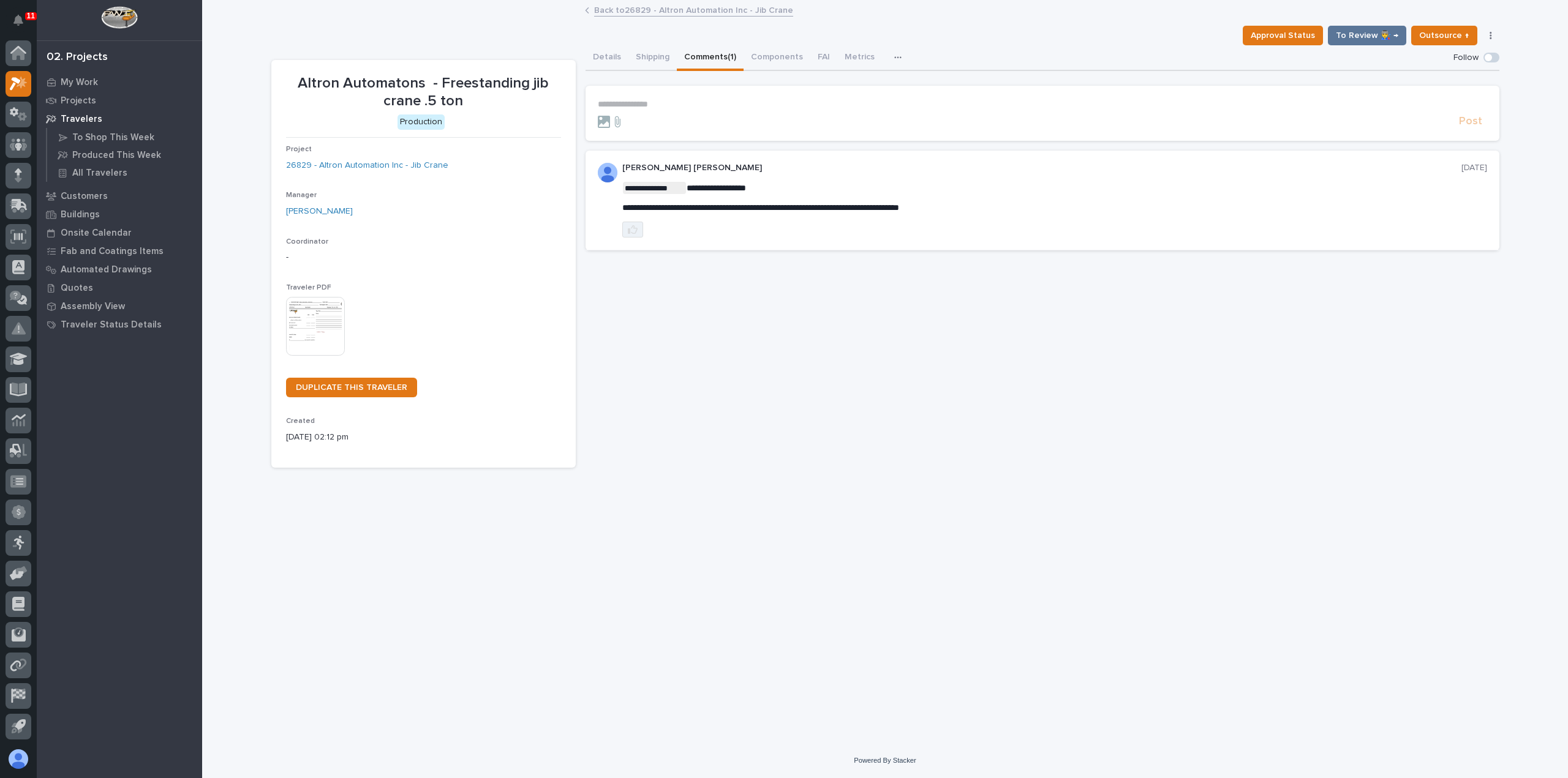
click at [632, 225] on icon "button" at bounding box center [633, 230] width 10 height 10
click at [630, 12] on link "Back to 26829 - Altron Automation Inc - Jib Crane" at bounding box center [693, 10] width 199 height 14
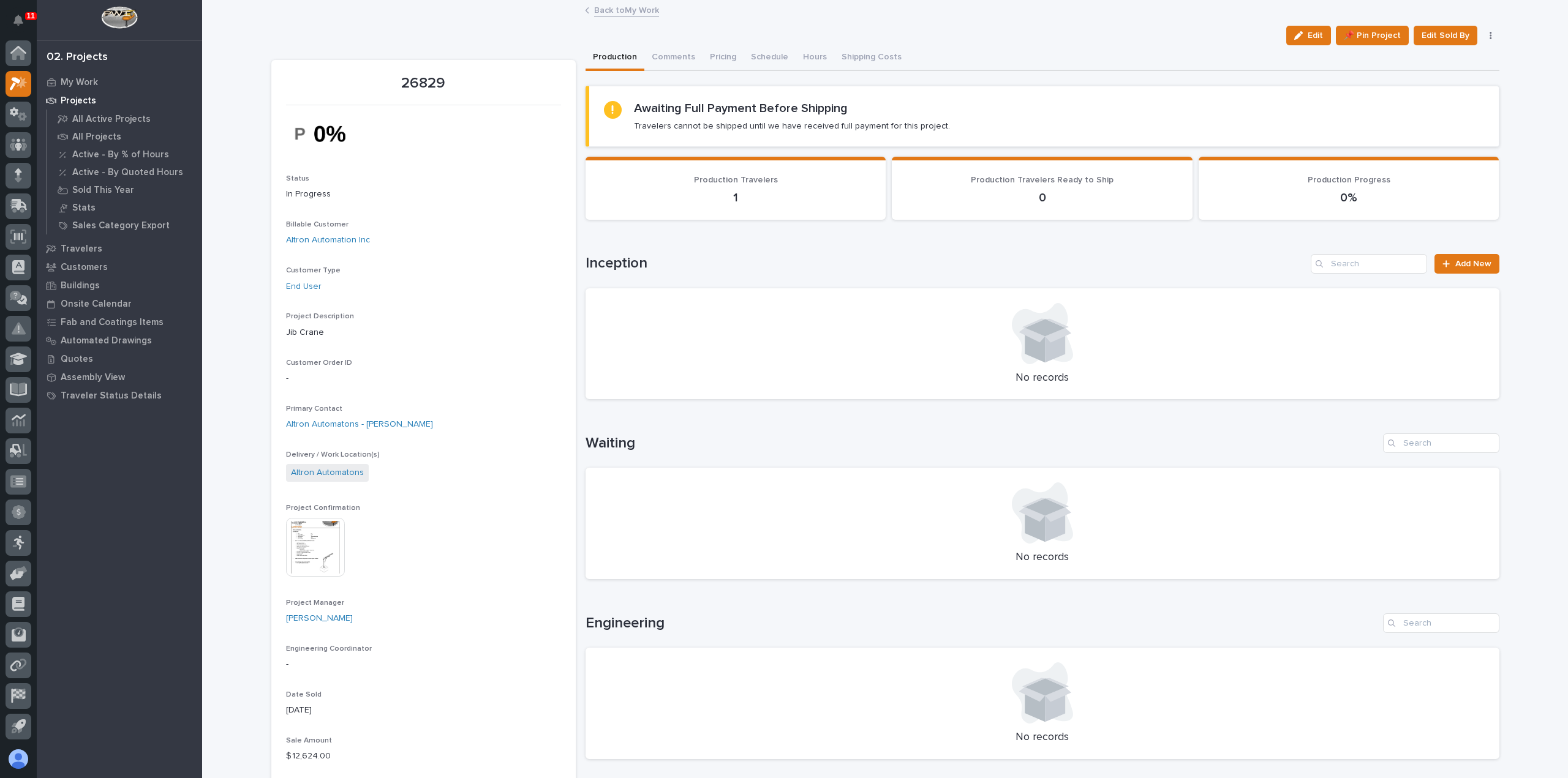
click at [633, 14] on link "Back to My Work" at bounding box center [626, 10] width 65 height 14
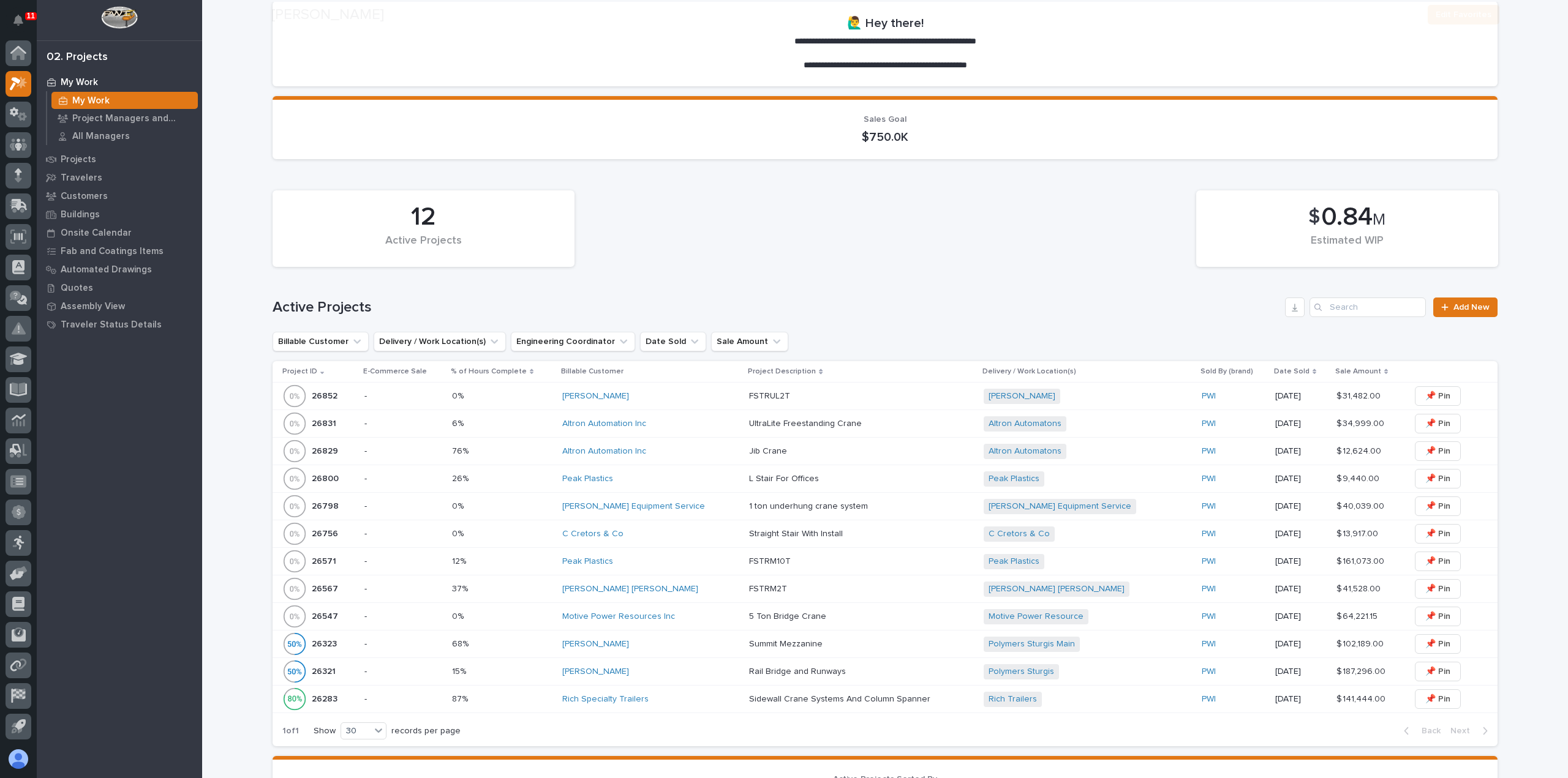
scroll to position [184, 0]
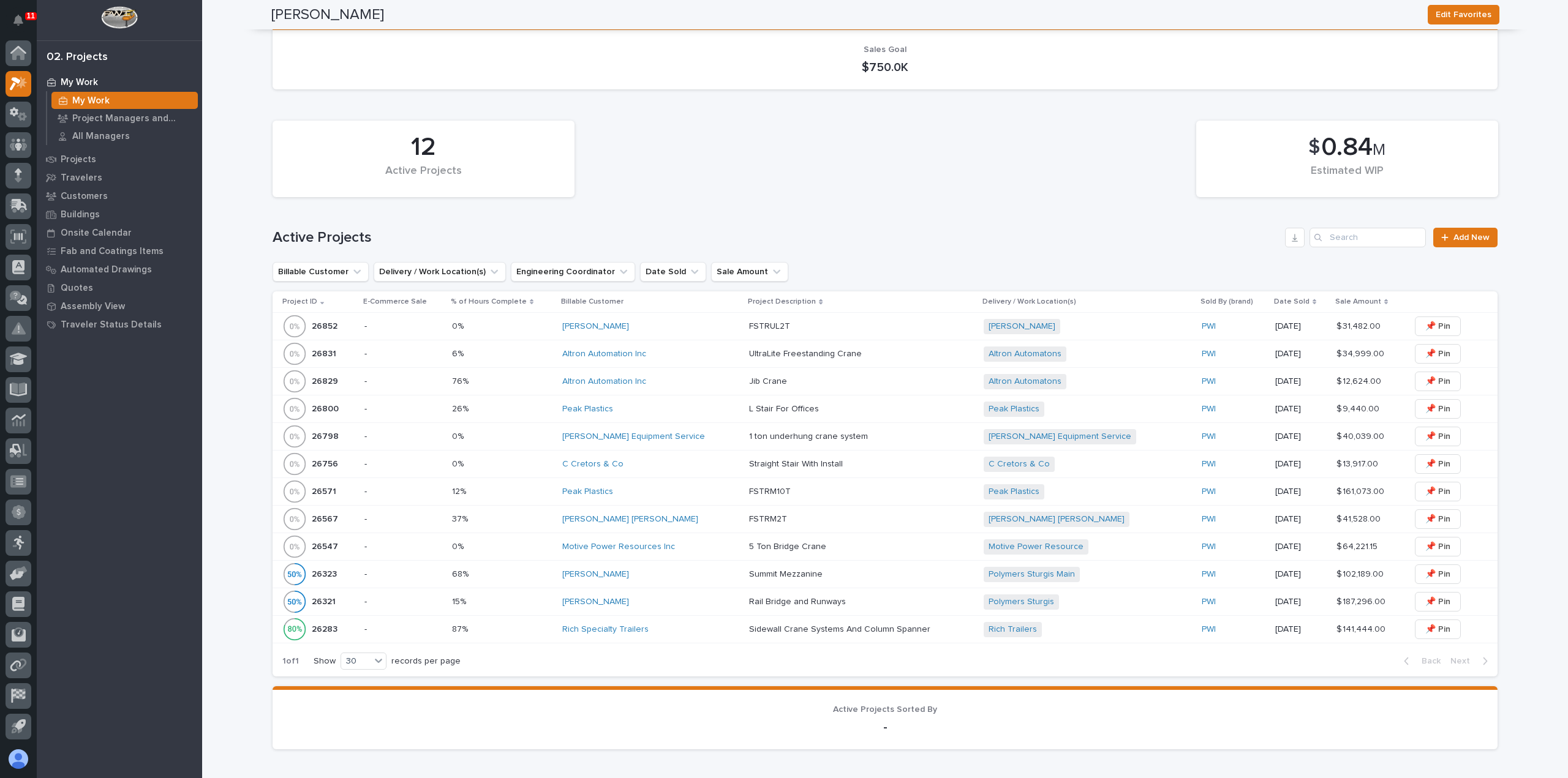
click at [710, 347] on div "Altron Automation Inc" at bounding box center [650, 353] width 177 height 20
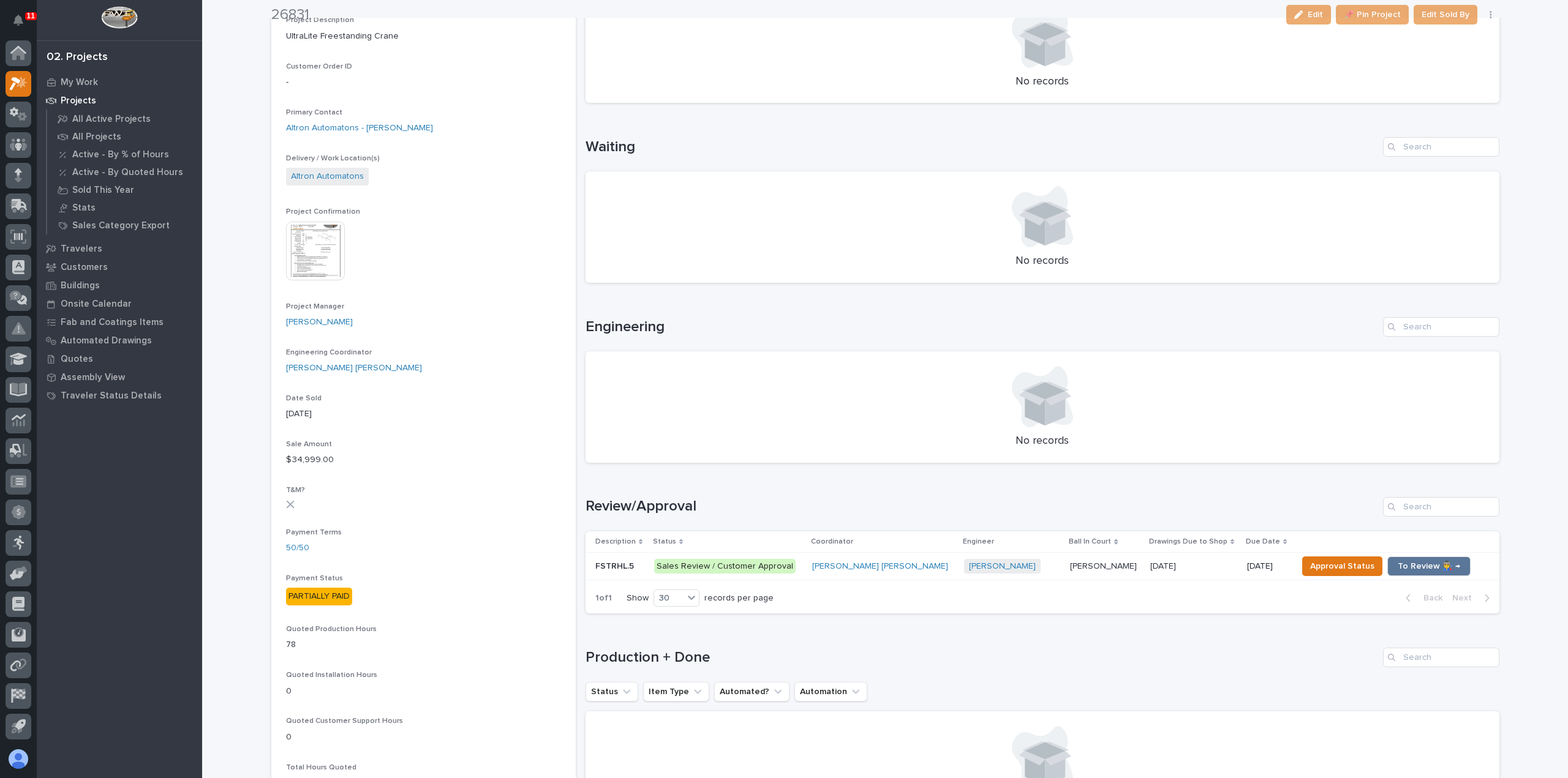
scroll to position [306, 0]
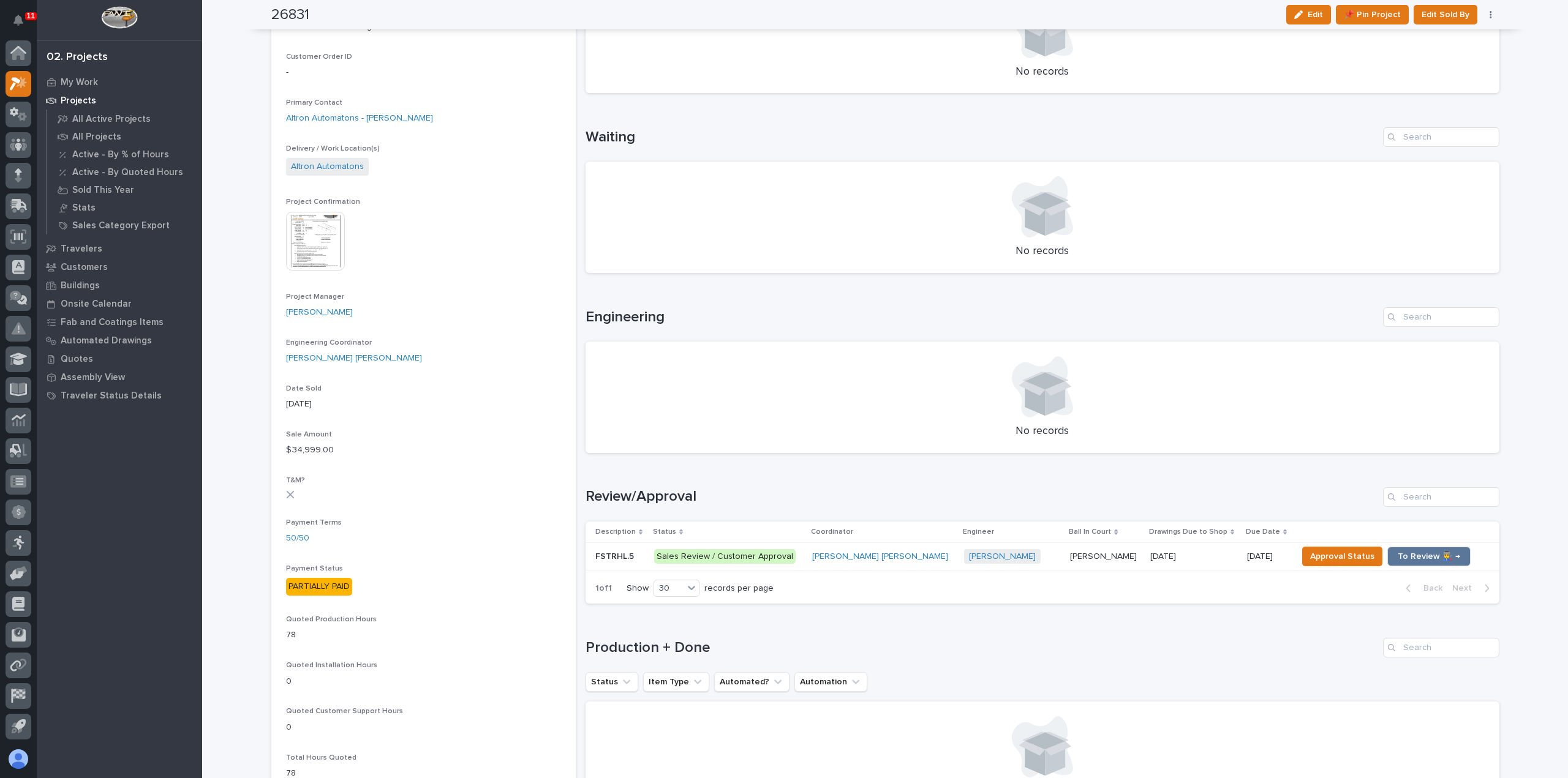
click at [1007, 558] on div "[PERSON_NAME] + 0" at bounding box center [1012, 556] width 96 height 15
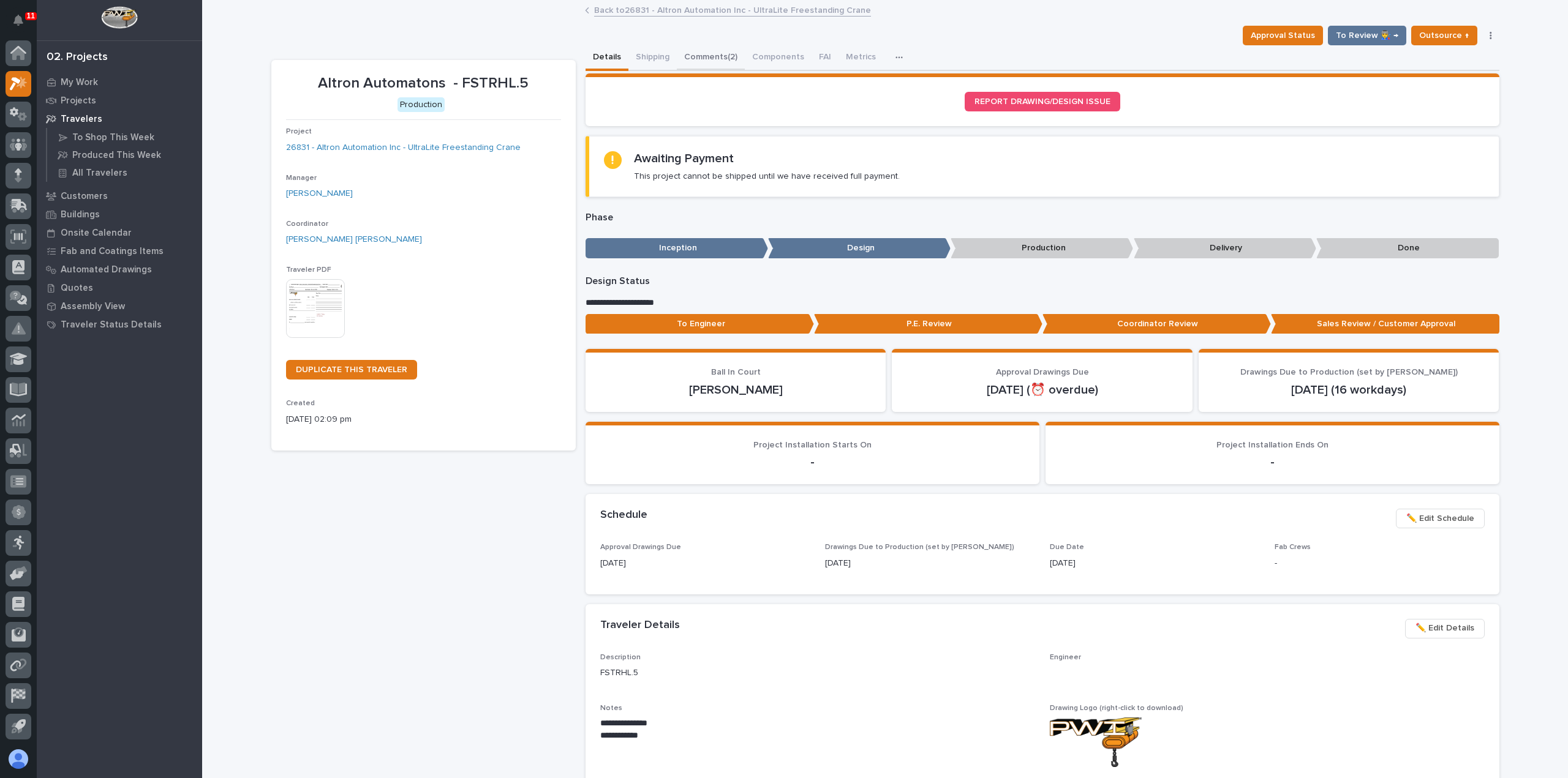
click at [708, 59] on button "Comments (2)" at bounding box center [710, 58] width 68 height 26
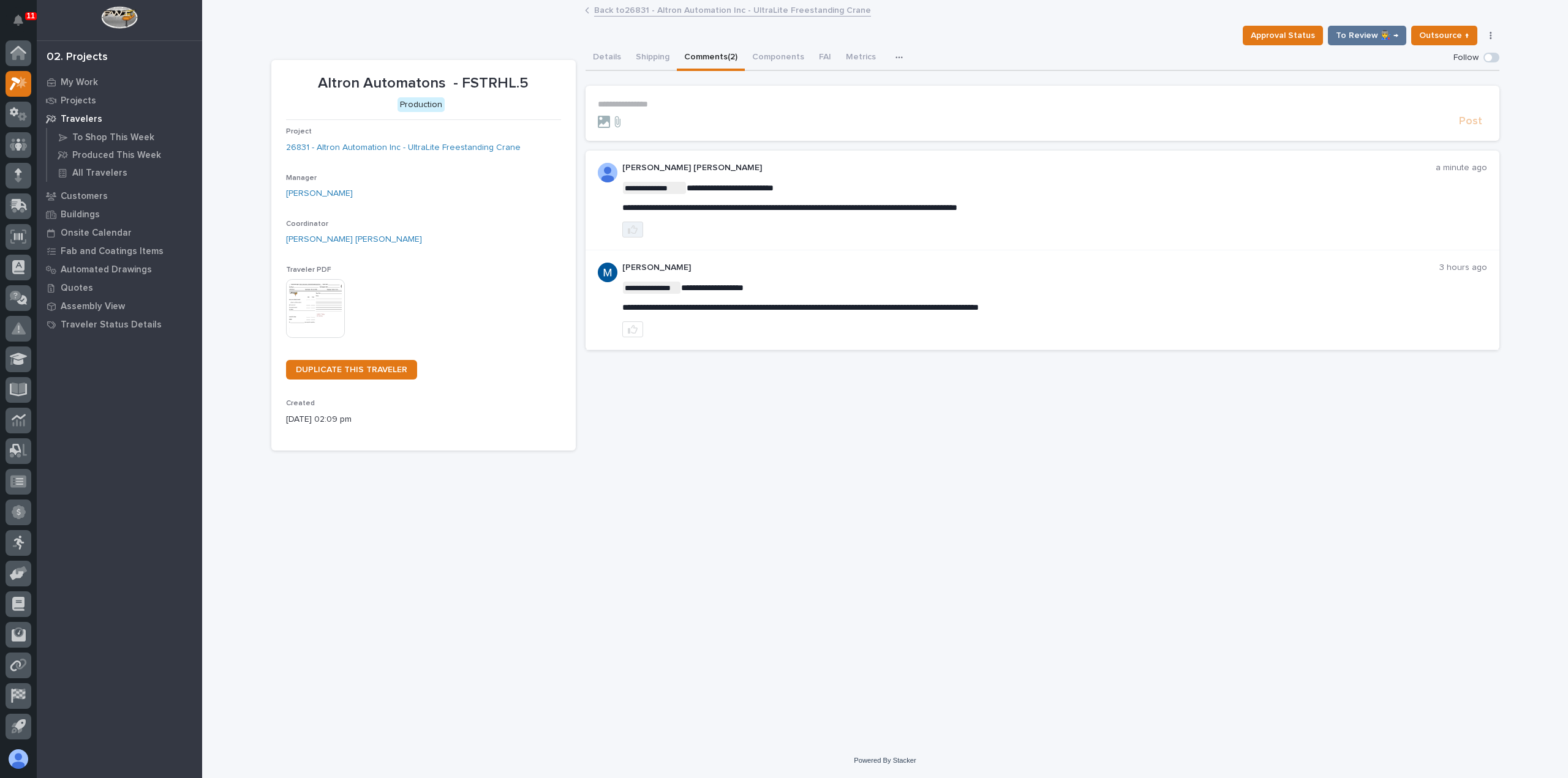
click at [633, 223] on button "button" at bounding box center [633, 230] width 21 height 16
click at [630, 6] on link "Back to 26831 - Altron Automation Inc - UltraLite Freestanding Crane" at bounding box center [732, 10] width 277 height 14
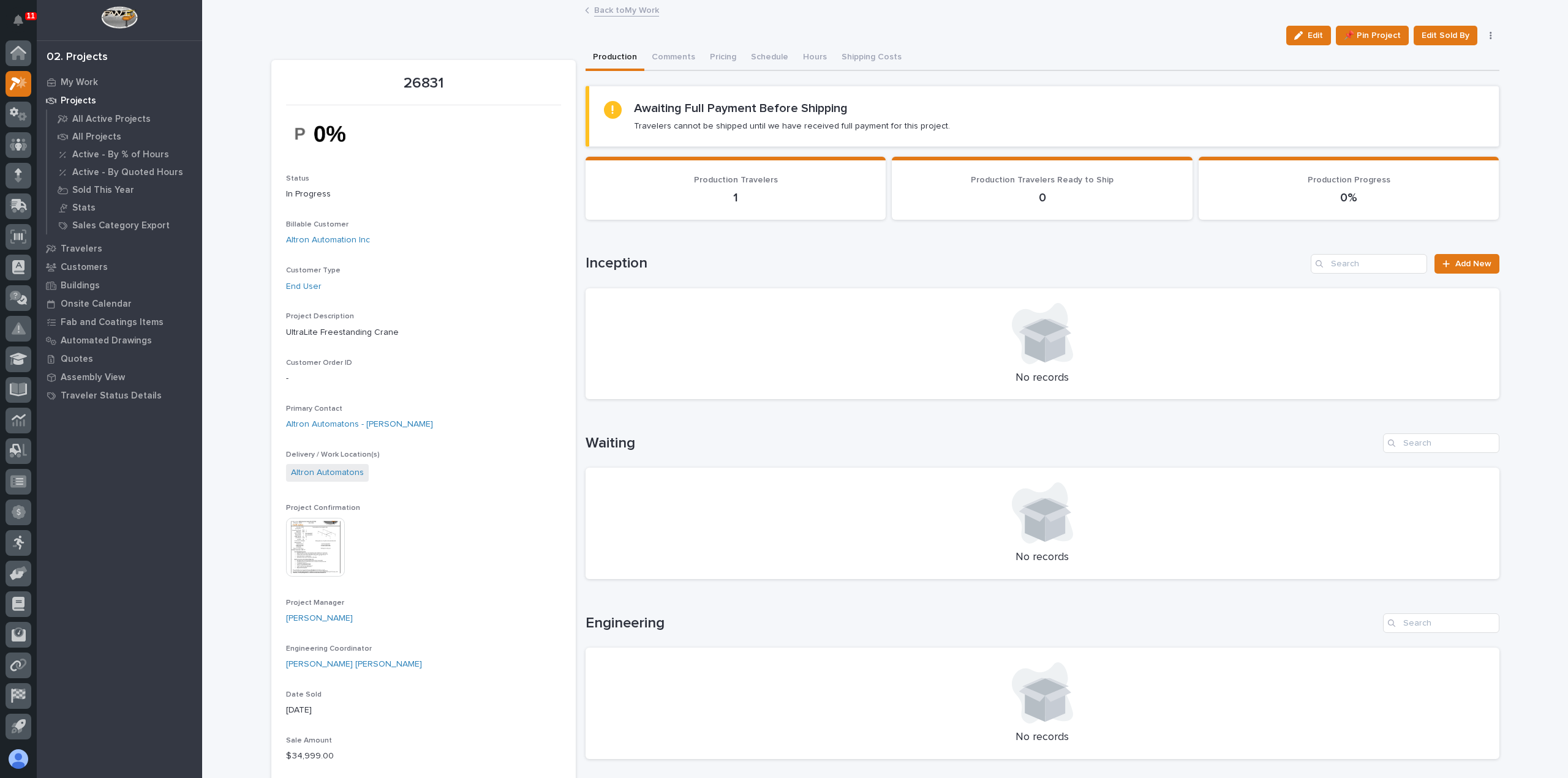
click at [630, 11] on link "Back to My Work" at bounding box center [626, 10] width 65 height 14
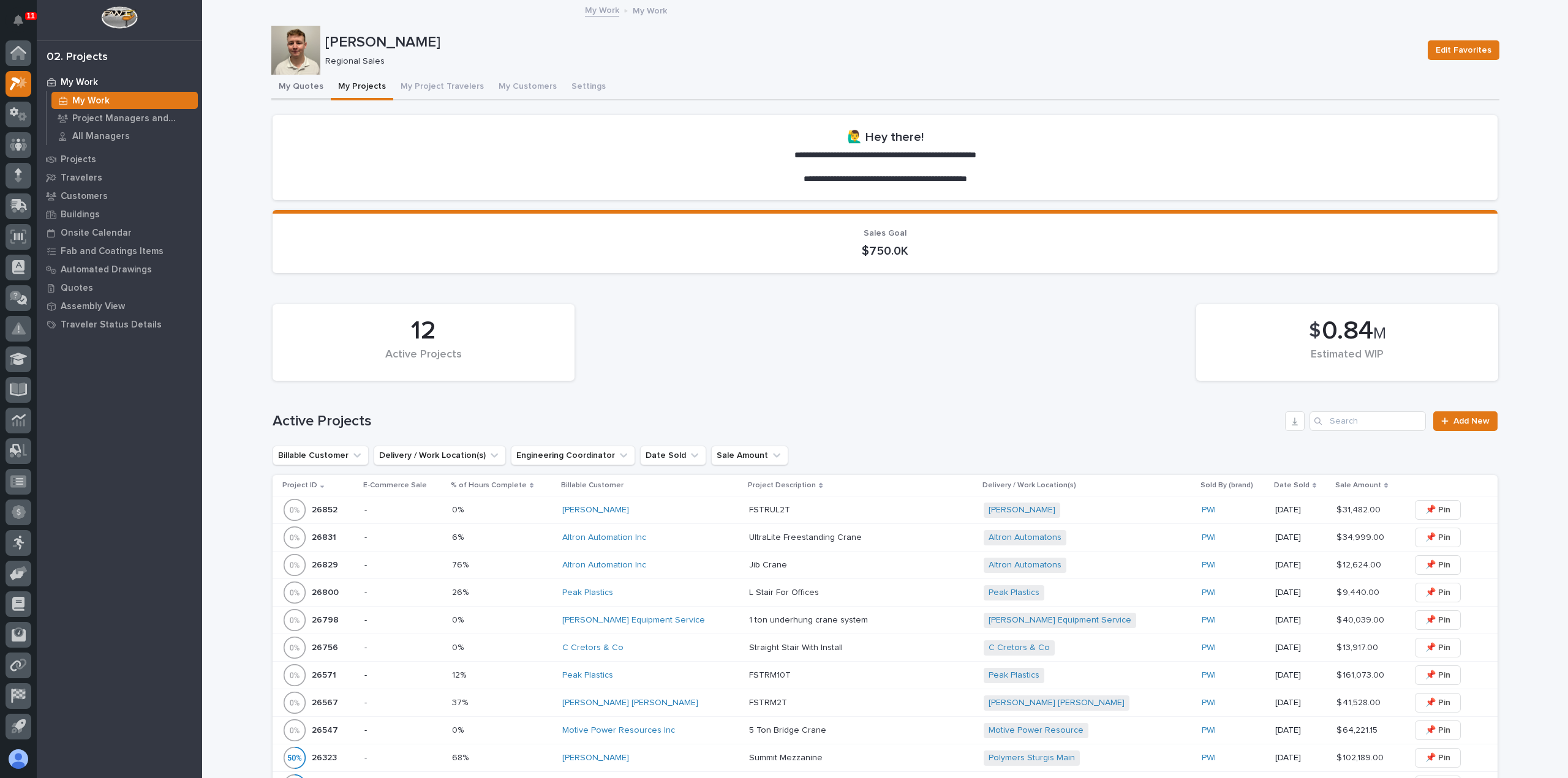
click at [312, 85] on button "My Quotes" at bounding box center [301, 88] width 59 height 26
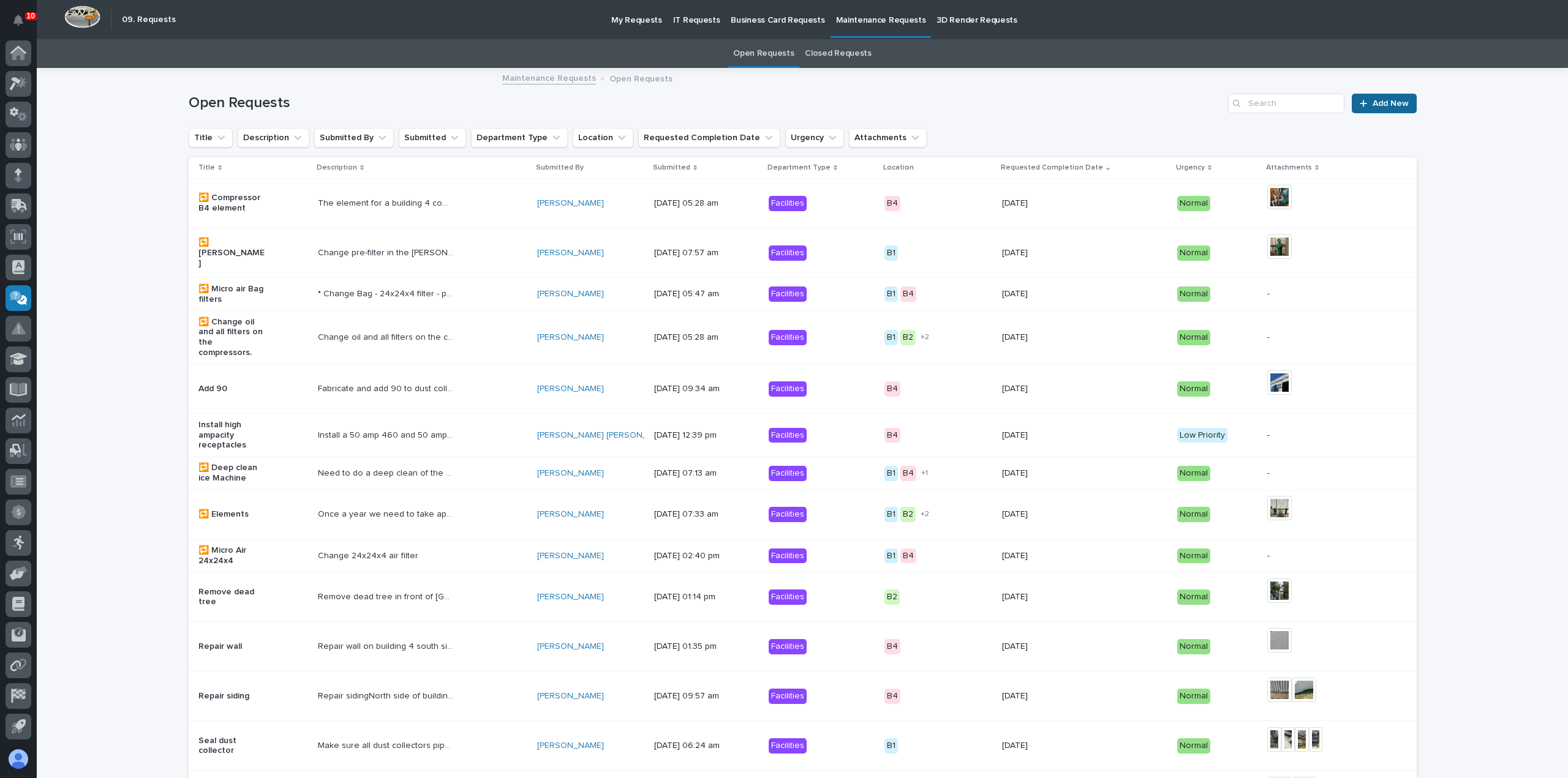
click at [1373, 109] on link "Add New" at bounding box center [1384, 103] width 65 height 20
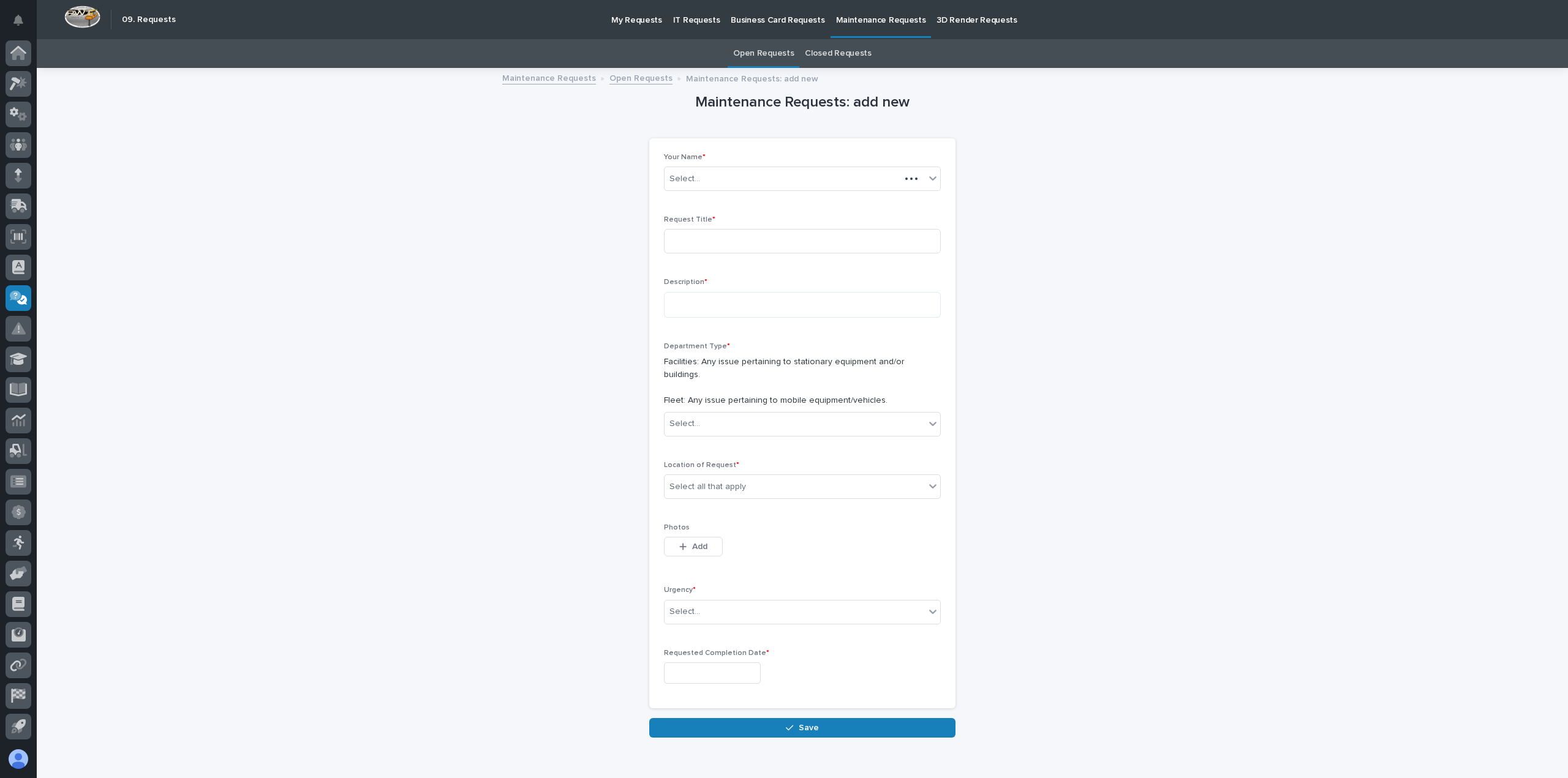
scroll to position [21, 0]
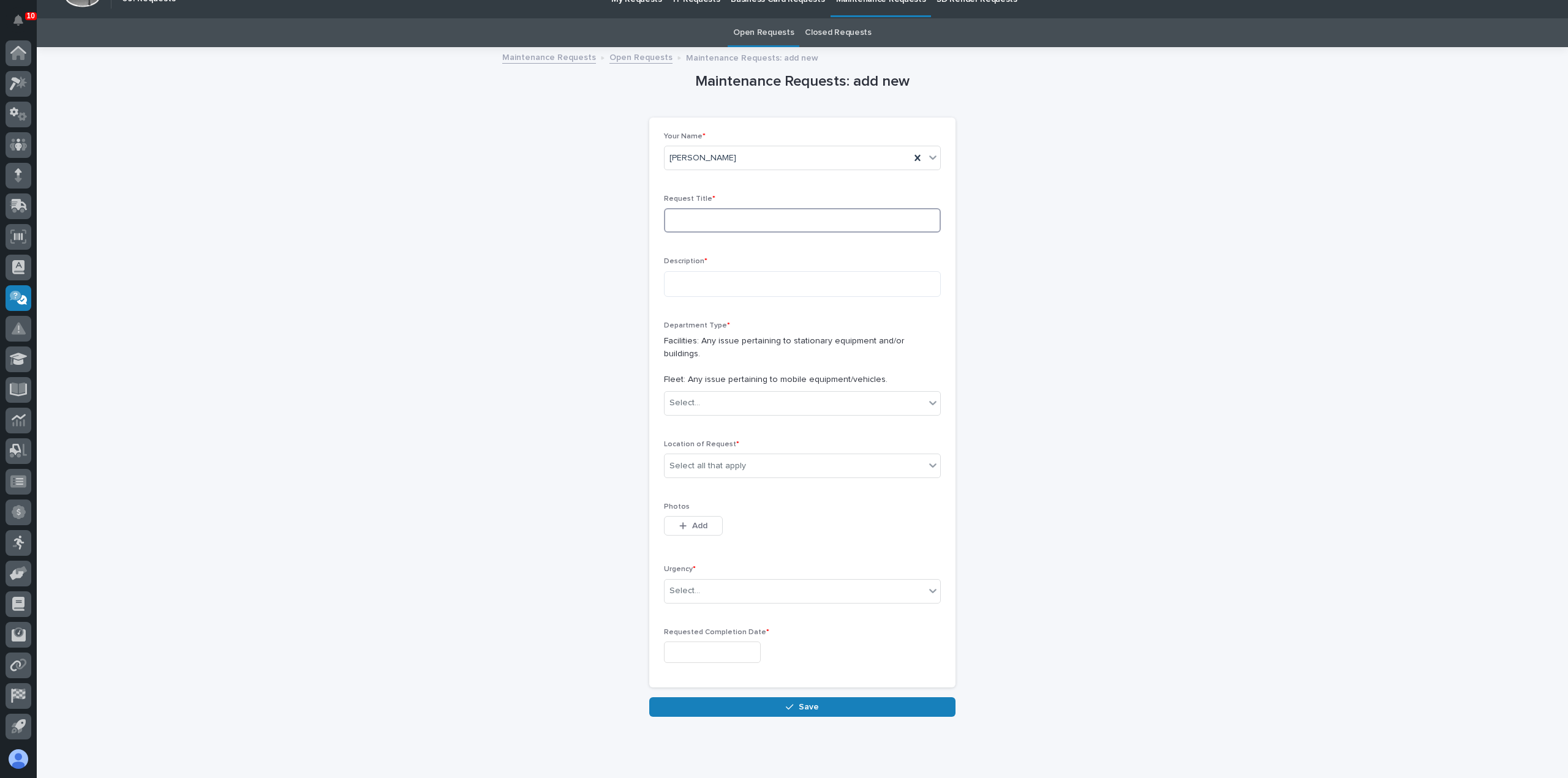
click at [732, 223] on input at bounding box center [802, 220] width 277 height 25
type input "H"
type input "w"
type input "Office decor"
click at [749, 278] on textarea at bounding box center [802, 284] width 277 height 26
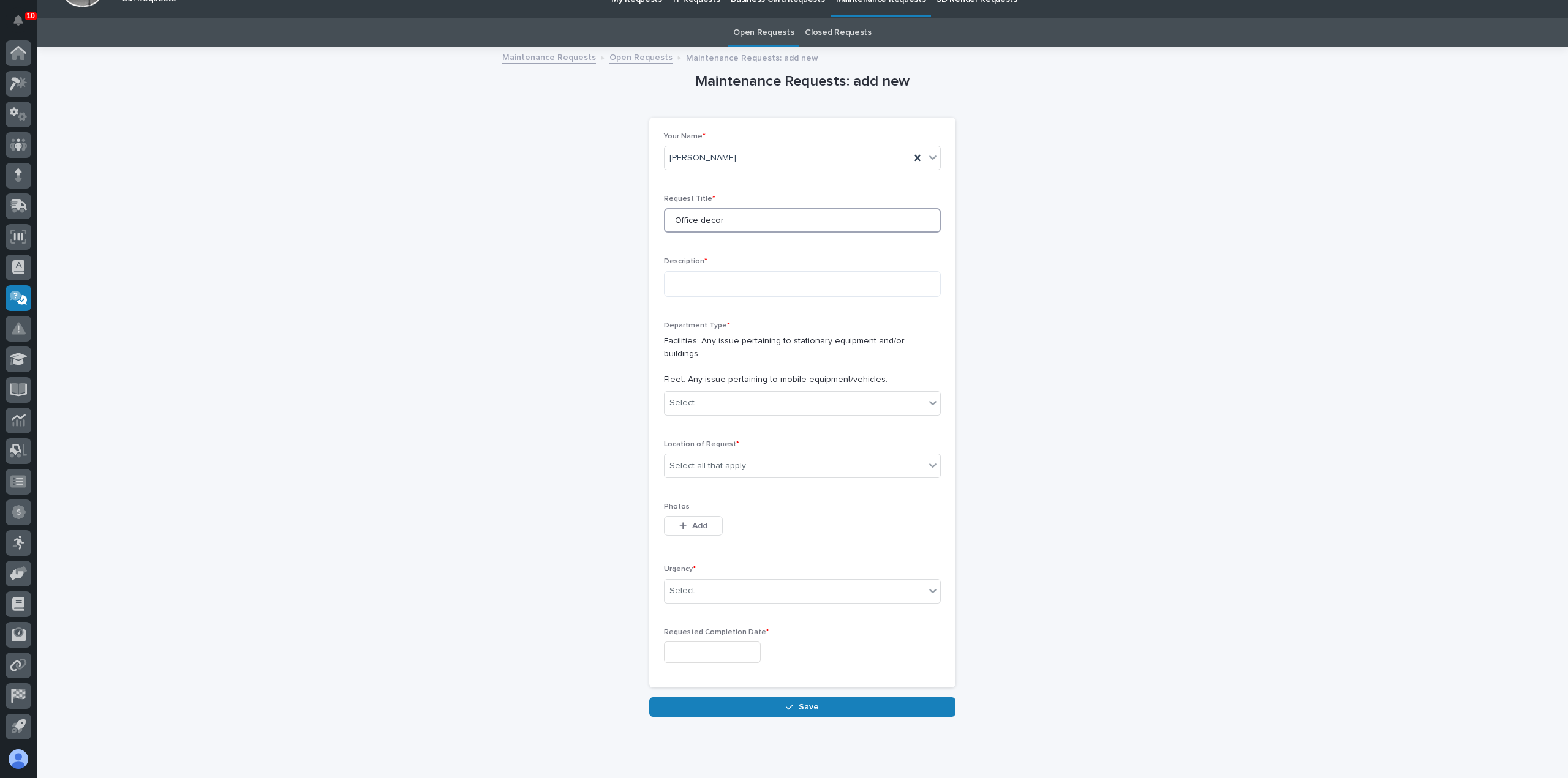
click at [756, 219] on input "Office decor" at bounding box center [802, 220] width 277 height 25
click at [746, 280] on textarea at bounding box center [802, 284] width 277 height 26
type textarea "*"
type textarea "**********"
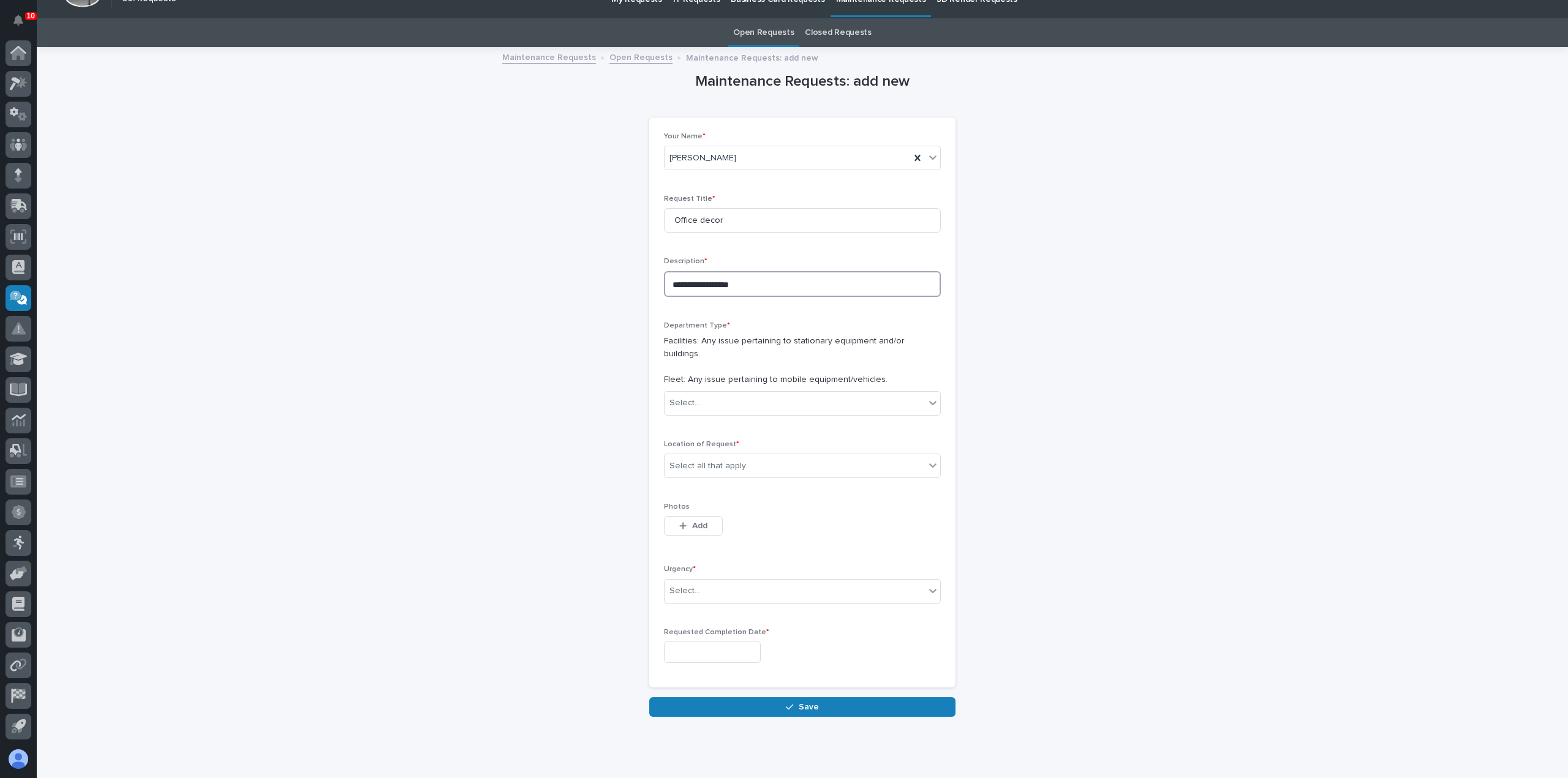
click at [666, 283] on textarea "**********" at bounding box center [802, 284] width 277 height 26
drag, startPoint x: 759, startPoint y: 281, endPoint x: 627, endPoint y: 282, distance: 132.0
click at [627, 282] on div "**********" at bounding box center [802, 383] width 1228 height 669
type textarea "**********"
click at [714, 393] on div "Select..." at bounding box center [795, 403] width 260 height 20
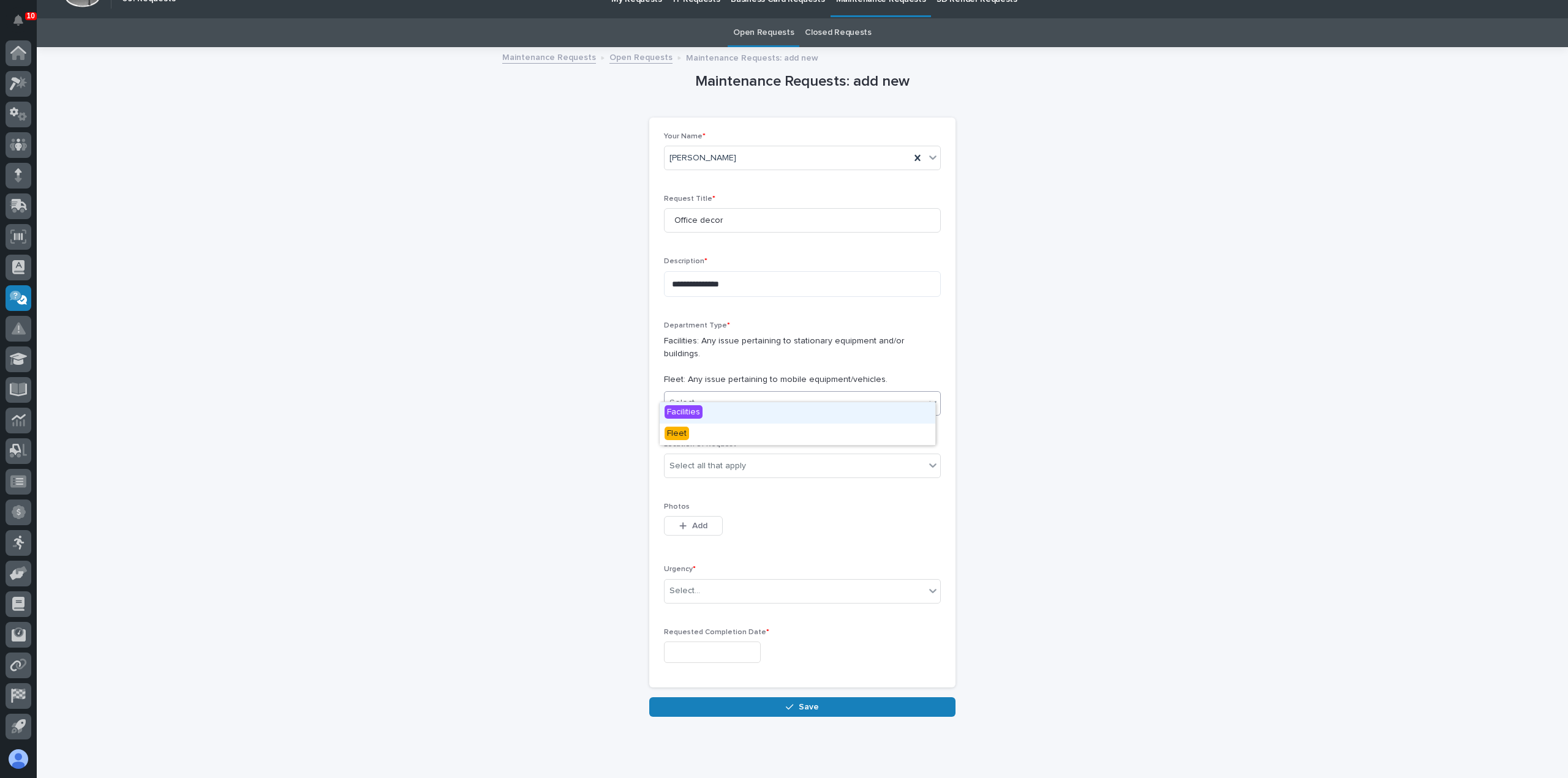
click at [738, 412] on div "Facilities" at bounding box center [796, 413] width 275 height 22
click at [741, 456] on div "Select all that apply" at bounding box center [795, 466] width 260 height 20
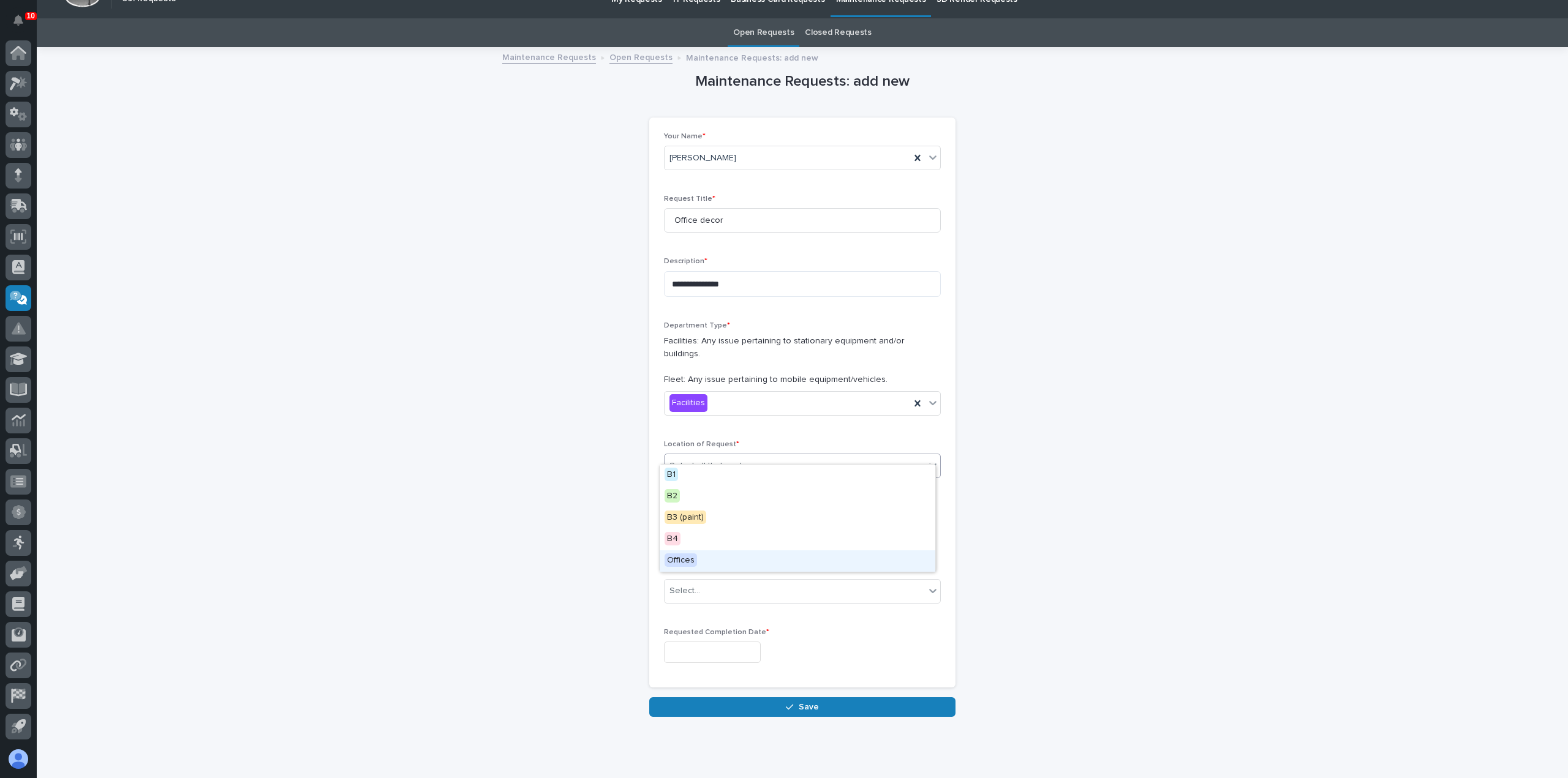
click at [736, 561] on div "Offices" at bounding box center [796, 561] width 275 height 22
click at [701, 520] on span "Add" at bounding box center [699, 526] width 15 height 11
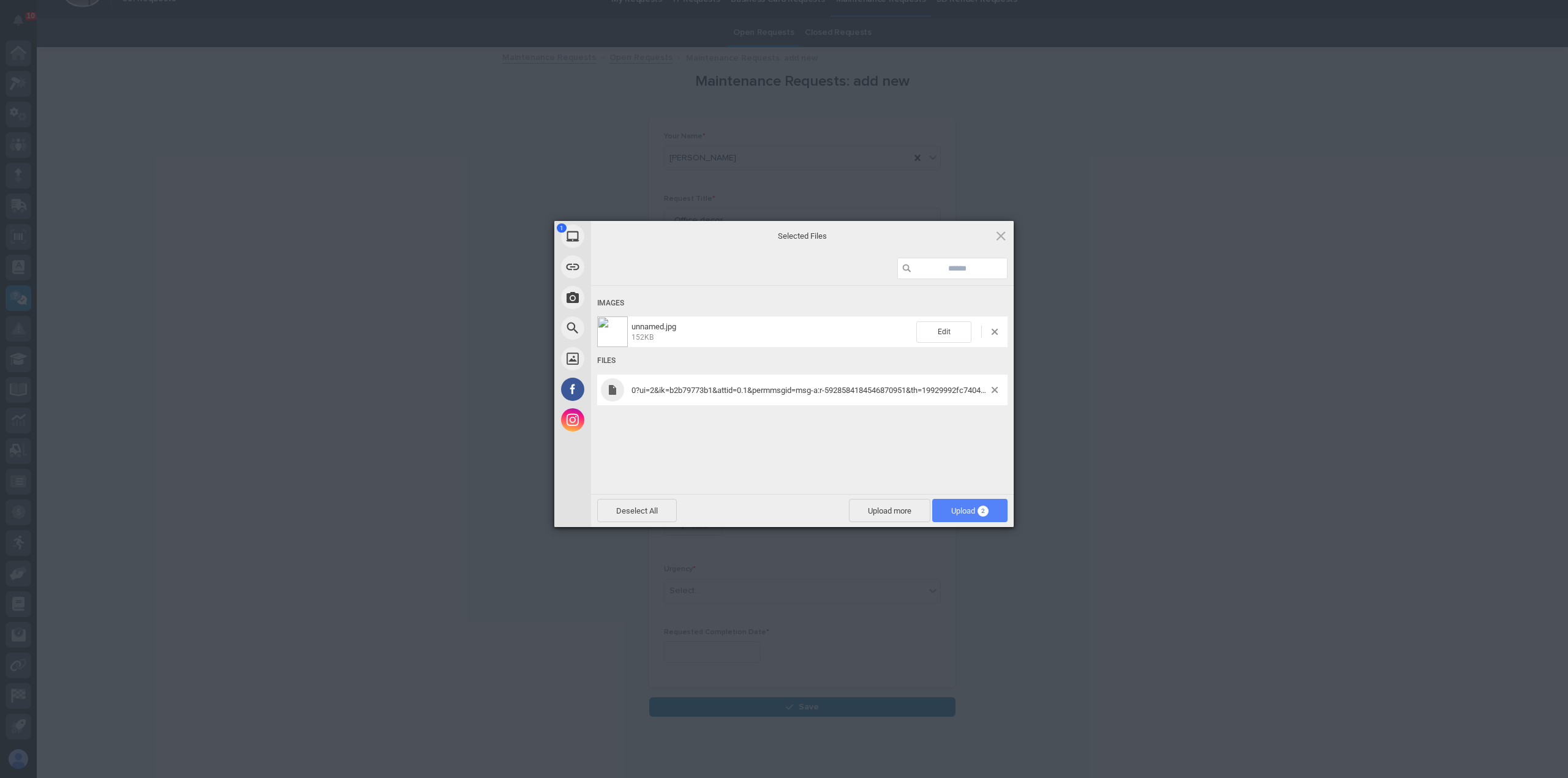
click at [969, 515] on span "Upload 2" at bounding box center [970, 511] width 38 height 10
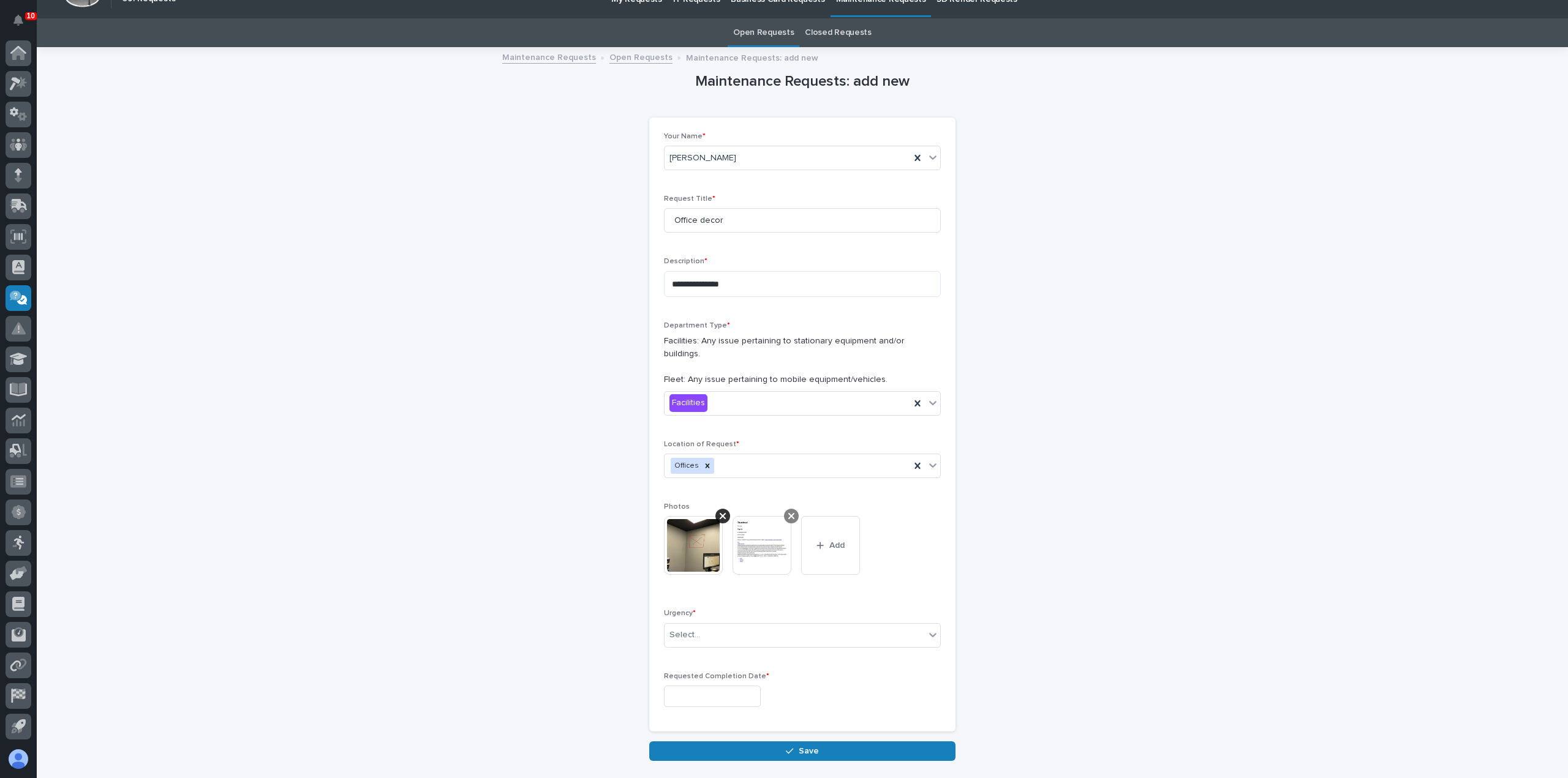
click at [791, 509] on div at bounding box center [791, 516] width 14 height 14
click at [701, 623] on div "Select..." at bounding box center [802, 635] width 277 height 25
drag, startPoint x: 707, startPoint y: 675, endPoint x: 708, endPoint y: 683, distance: 8.1
click at [708, 681] on div "Normal" at bounding box center [796, 687] width 275 height 22
click at [707, 685] on input "text" at bounding box center [712, 696] width 97 height 22
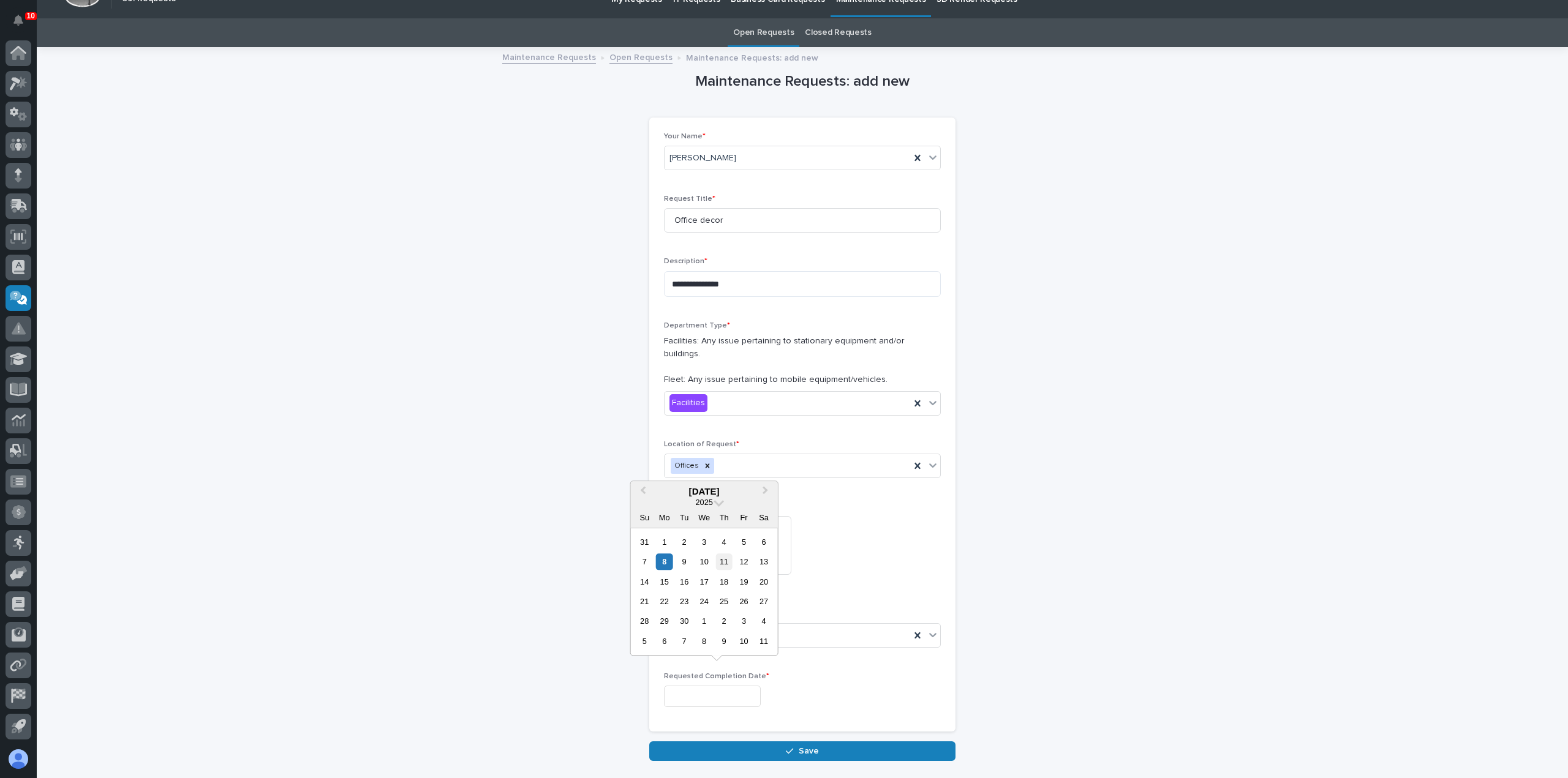
click at [725, 564] on div "11" at bounding box center [724, 562] width 17 height 17
type input "**********"
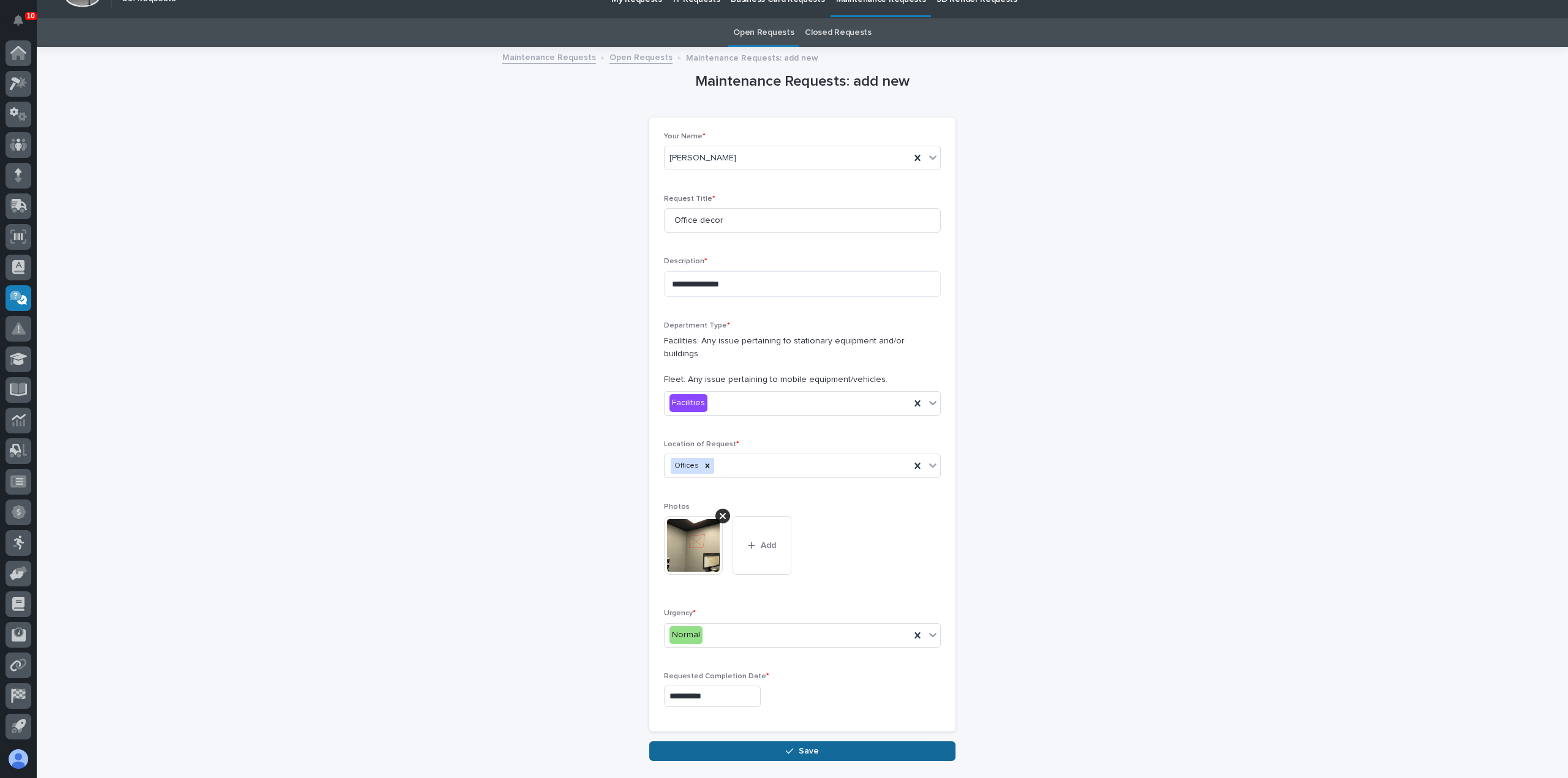
click at [786, 747] on icon "button" at bounding box center [789, 751] width 7 height 9
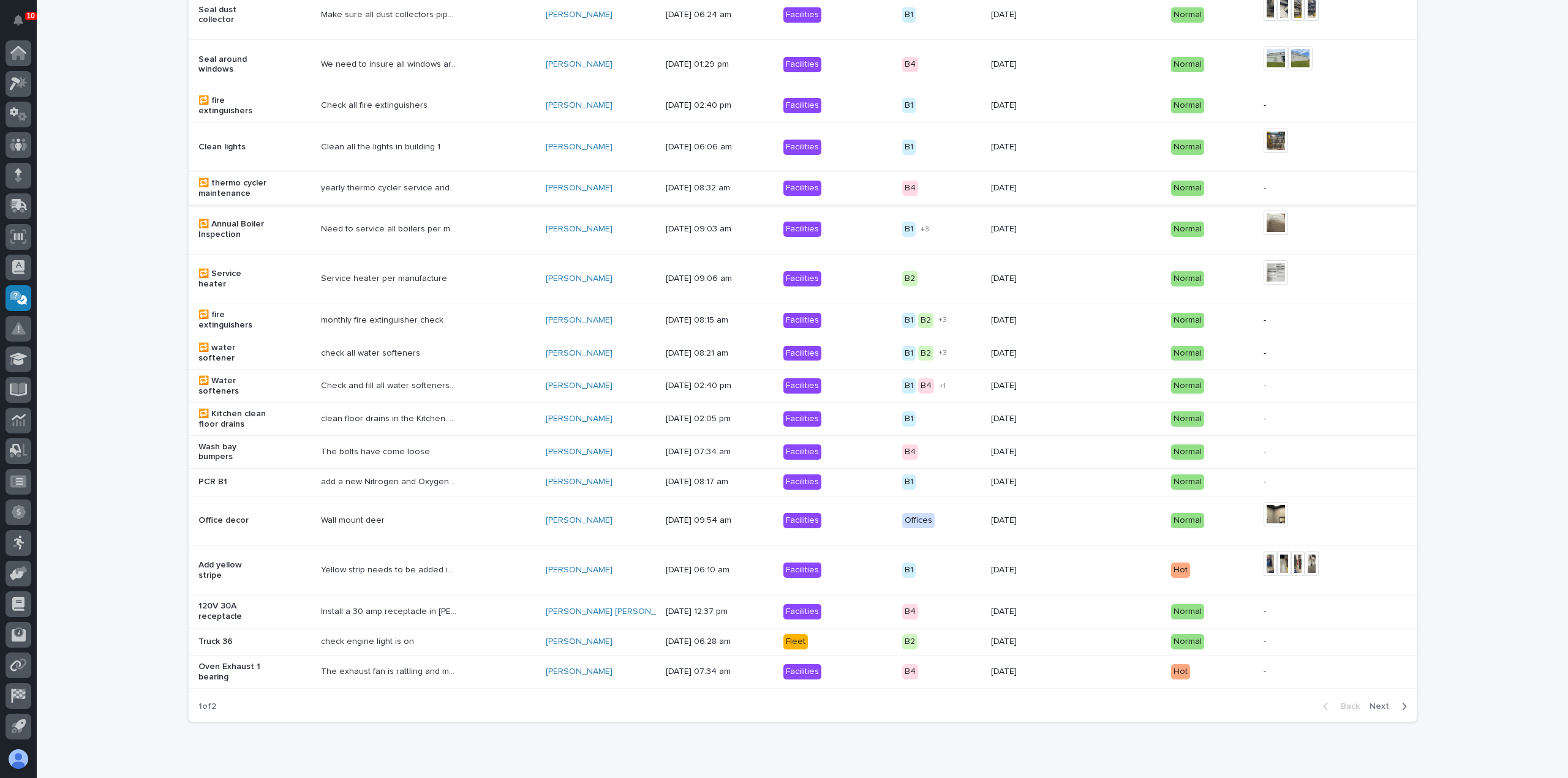
scroll to position [775, 0]
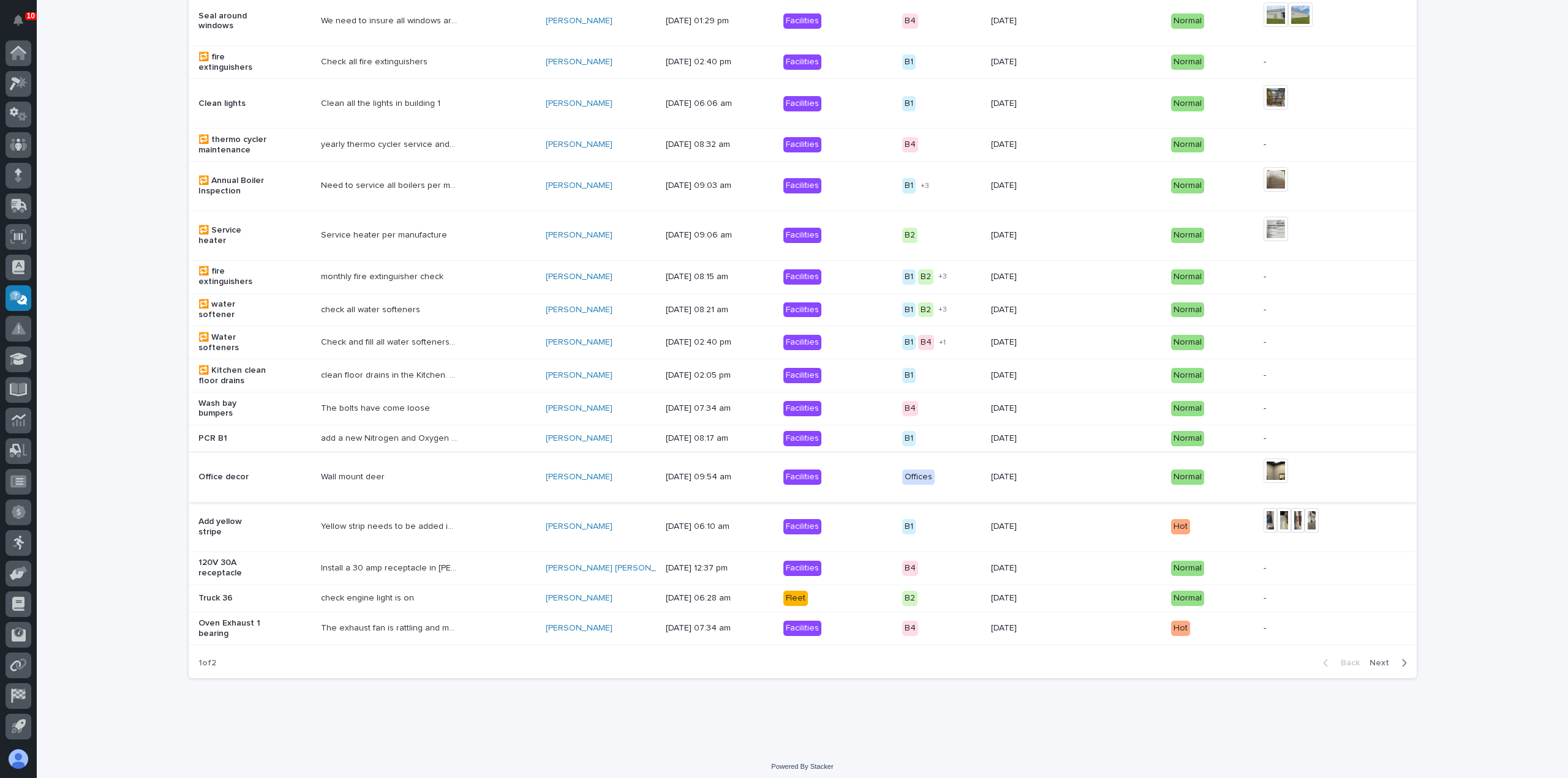
click at [1263, 459] on img at bounding box center [1275, 471] width 25 height 25
